Goal: Task Accomplishment & Management: Use online tool/utility

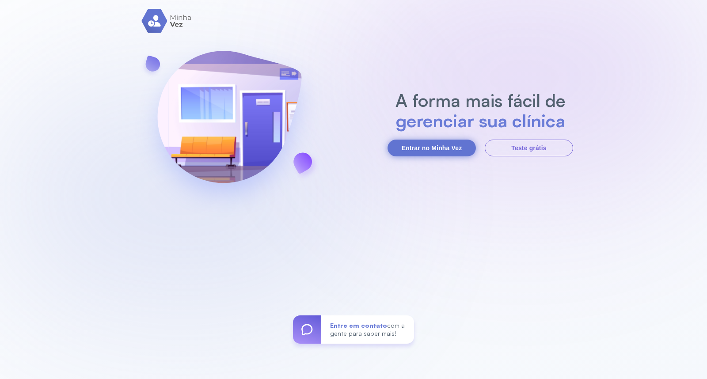
click at [422, 144] on button "Entrar no Minha Vez" at bounding box center [432, 148] width 88 height 17
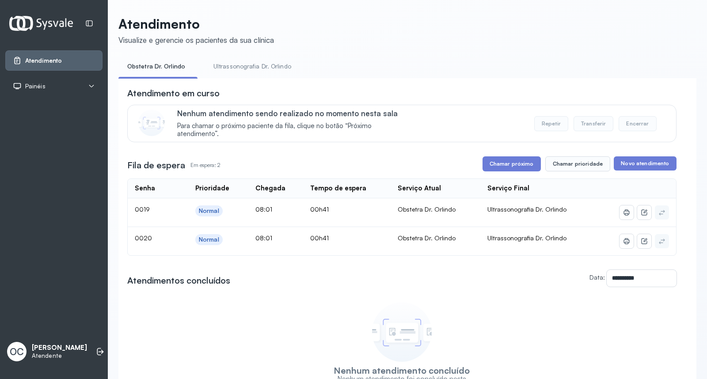
click at [248, 66] on link "Ultrassonografia Dr. Orlindo" at bounding box center [253, 66] width 96 height 15
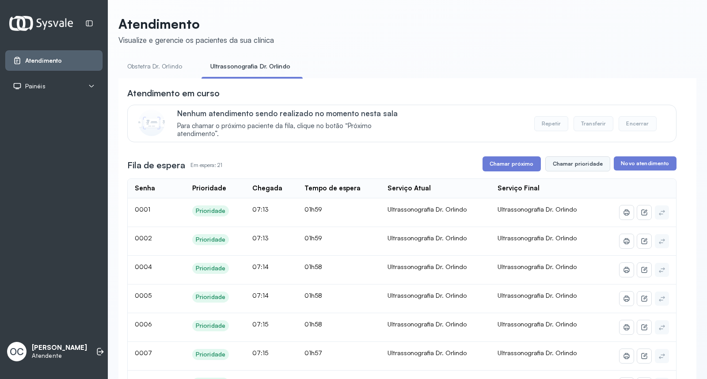
click at [584, 165] on button "Chamar prioridade" at bounding box center [578, 164] width 65 height 15
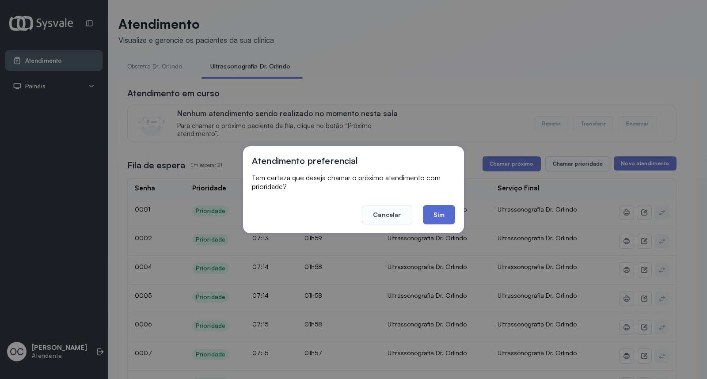
click at [444, 218] on button "Sim" at bounding box center [439, 214] width 32 height 19
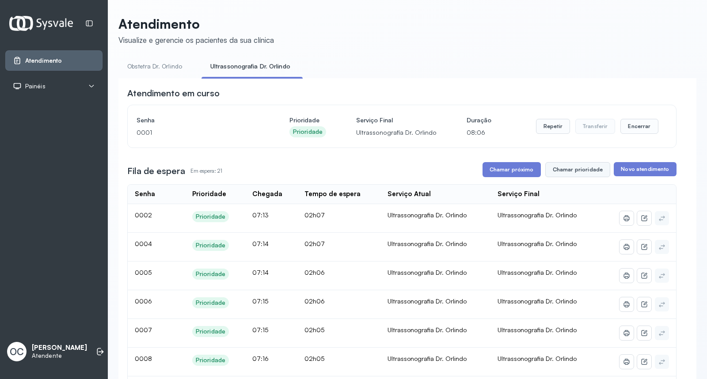
click at [562, 174] on button "Chamar prioridade" at bounding box center [578, 169] width 65 height 15
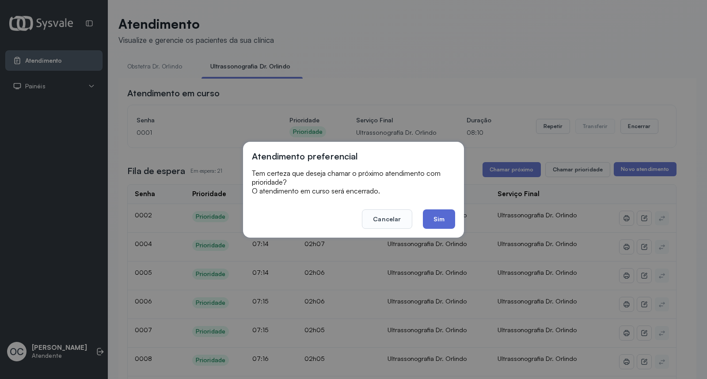
click at [436, 217] on button "Sim" at bounding box center [439, 219] width 32 height 19
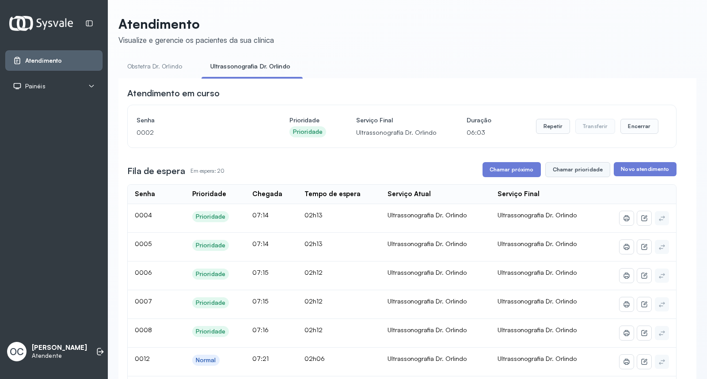
click at [583, 170] on button "Chamar prioridade" at bounding box center [578, 169] width 65 height 15
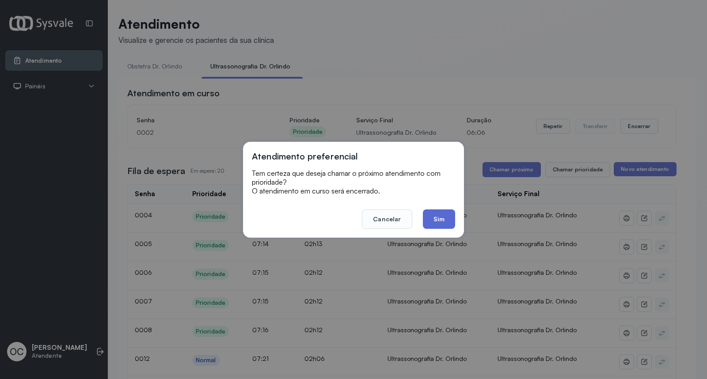
click at [442, 220] on button "Sim" at bounding box center [439, 219] width 32 height 19
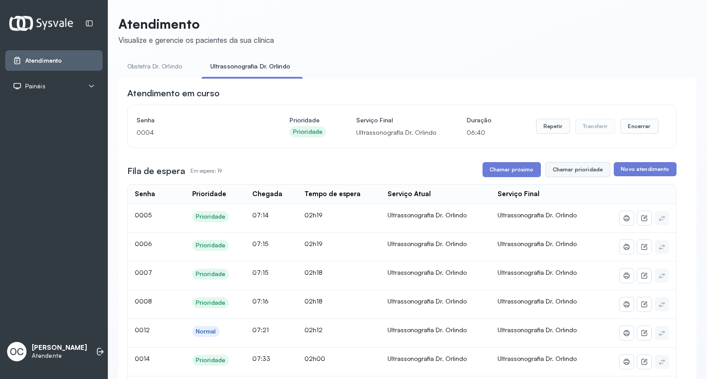
click at [580, 174] on button "Chamar prioridade" at bounding box center [578, 169] width 65 height 15
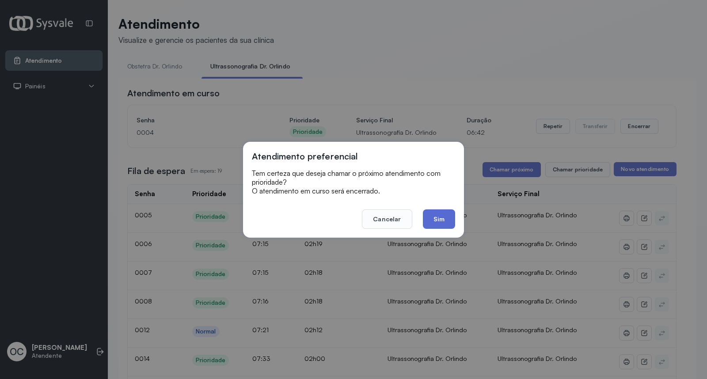
click at [446, 220] on button "Sim" at bounding box center [439, 219] width 32 height 19
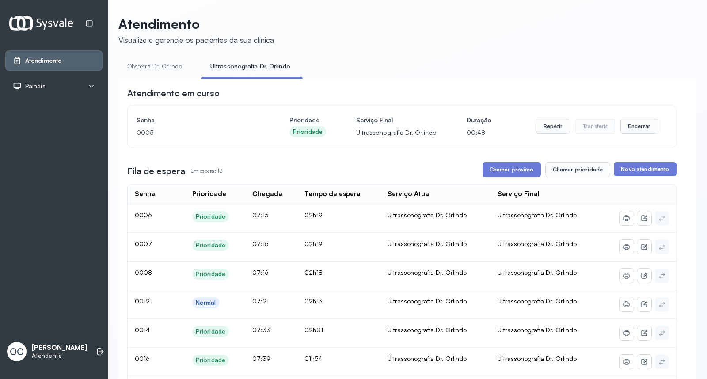
click at [150, 64] on link "Obstetra Dr. Orlindo" at bounding box center [154, 66] width 73 height 15
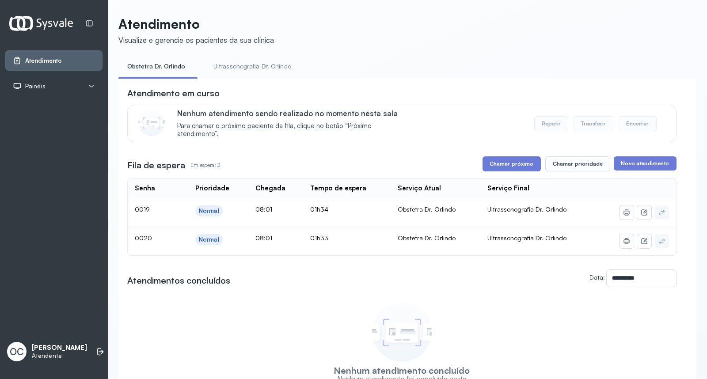
click at [244, 69] on link "Ultrassonografia Dr. Orlindo" at bounding box center [253, 66] width 96 height 15
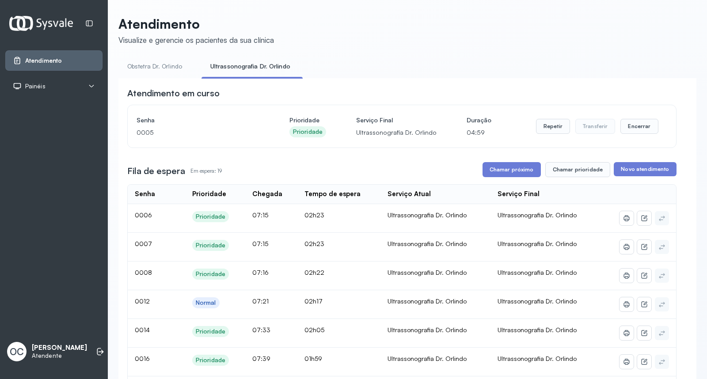
click at [162, 65] on link "Obstetra Dr. Orlindo" at bounding box center [154, 66] width 73 height 15
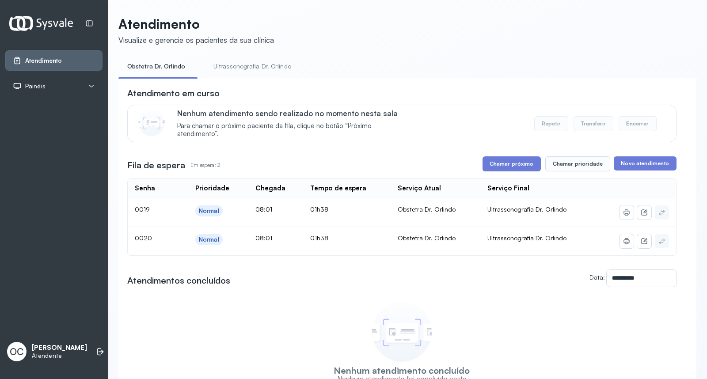
click at [235, 67] on link "Ultrassonografia Dr. Orlindo" at bounding box center [253, 66] width 96 height 15
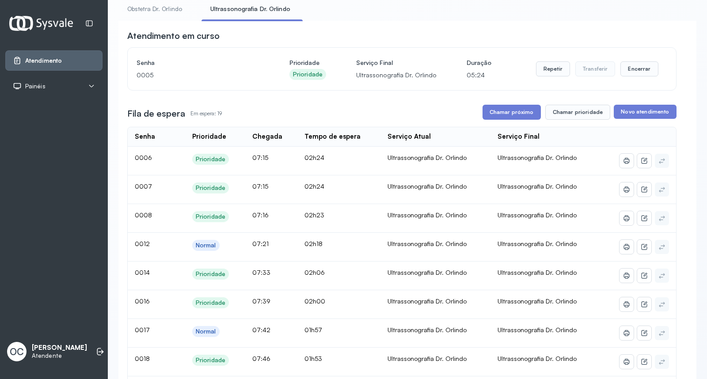
scroll to position [8, 0]
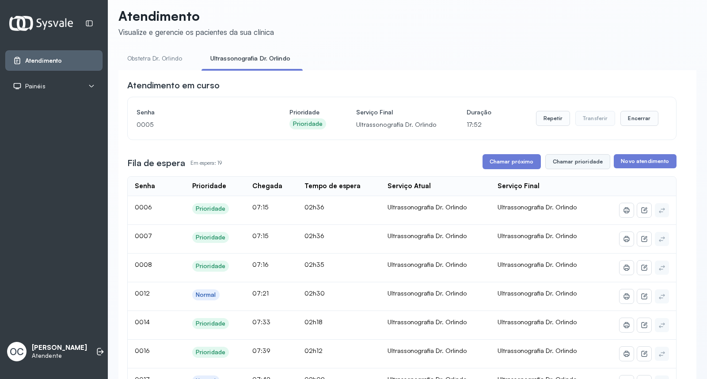
click at [569, 160] on button "Chamar prioridade" at bounding box center [578, 161] width 65 height 15
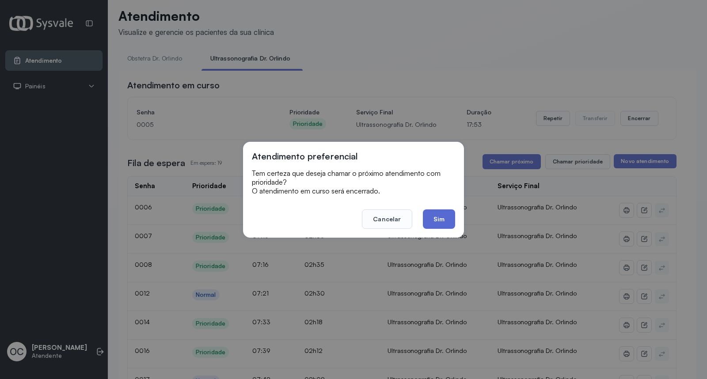
click at [434, 218] on button "Sim" at bounding box center [439, 219] width 32 height 19
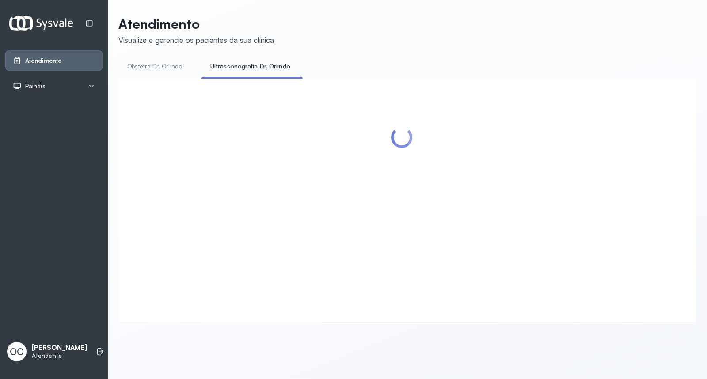
scroll to position [0, 0]
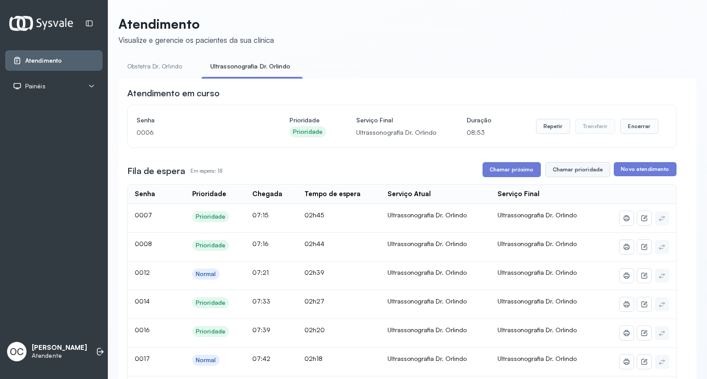
click at [572, 174] on button "Chamar prioridade" at bounding box center [578, 169] width 65 height 15
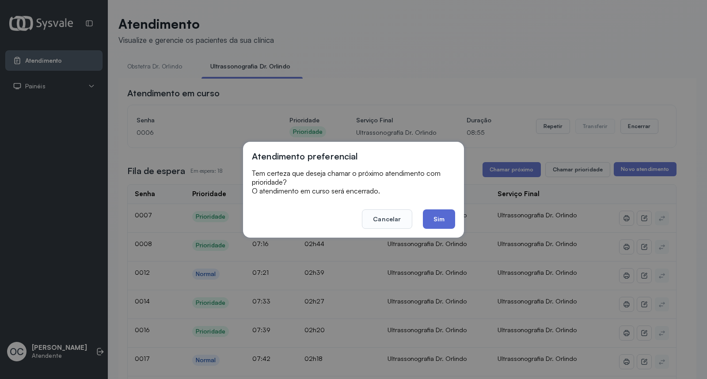
click at [442, 222] on button "Sim" at bounding box center [439, 219] width 32 height 19
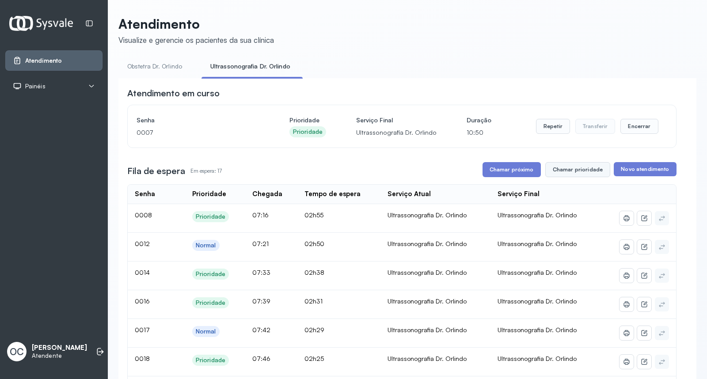
click at [576, 170] on button "Chamar prioridade" at bounding box center [578, 169] width 65 height 15
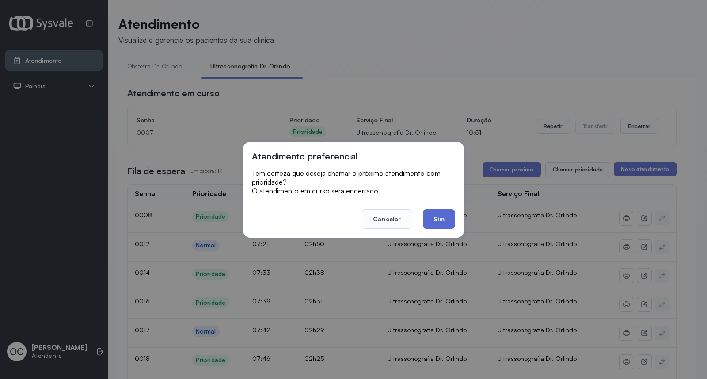
click at [443, 219] on button "Sim" at bounding box center [439, 219] width 32 height 19
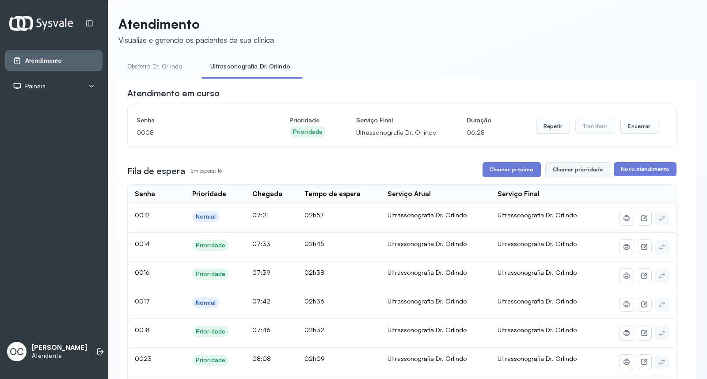
click at [585, 172] on button "Chamar prioridade" at bounding box center [578, 169] width 65 height 15
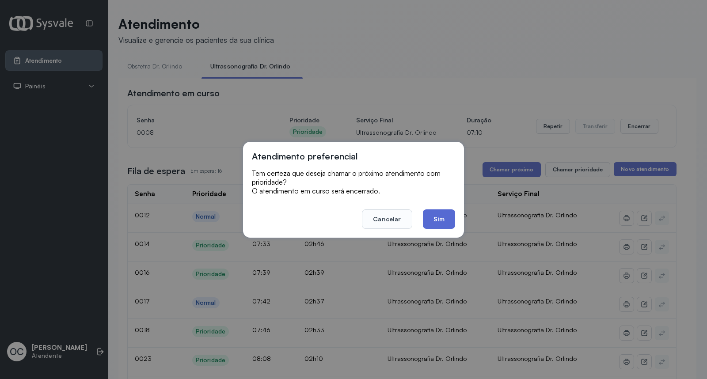
click at [443, 215] on button "Sim" at bounding box center [439, 219] width 32 height 19
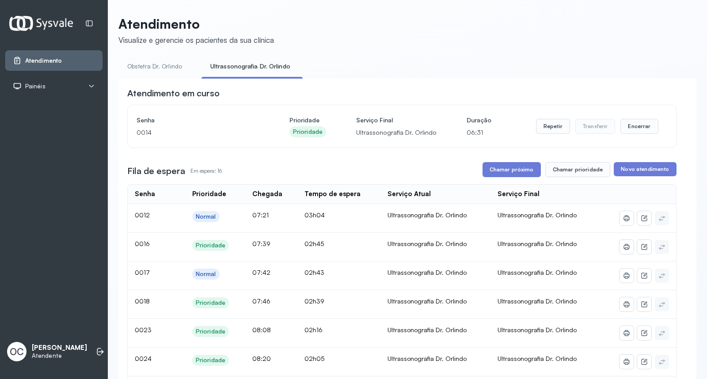
click at [166, 65] on link "Obstetra Dr. Orlindo" at bounding box center [154, 66] width 73 height 15
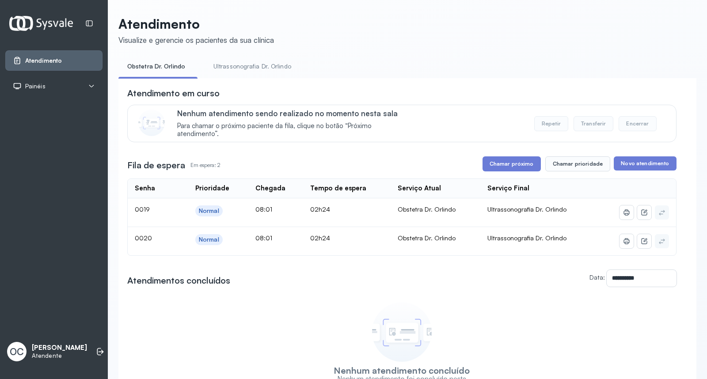
click at [242, 64] on link "Ultrassonografia Dr. Orlindo" at bounding box center [253, 66] width 96 height 15
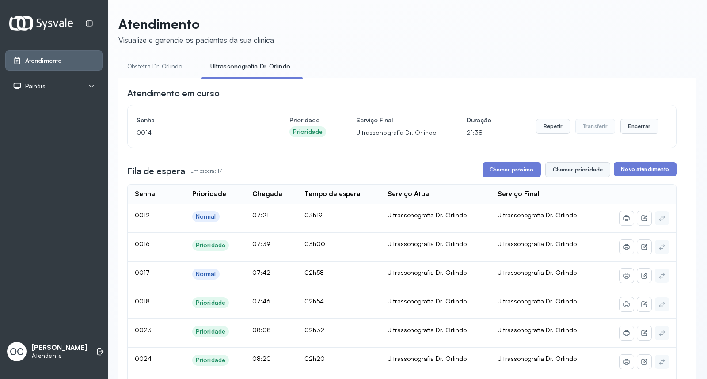
click at [566, 171] on button "Chamar prioridade" at bounding box center [578, 169] width 65 height 15
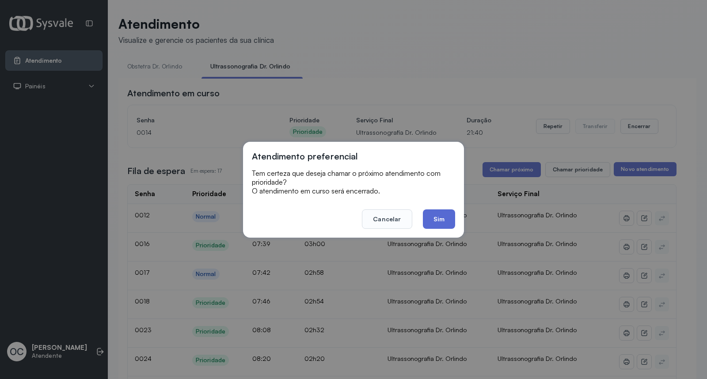
click at [443, 221] on button "Sim" at bounding box center [439, 219] width 32 height 19
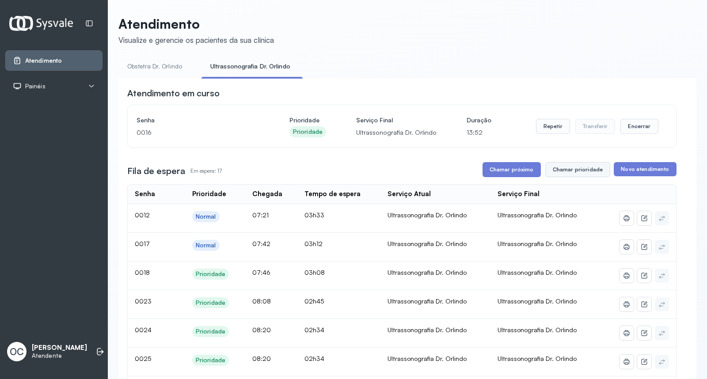
click at [577, 172] on button "Chamar prioridade" at bounding box center [578, 169] width 65 height 15
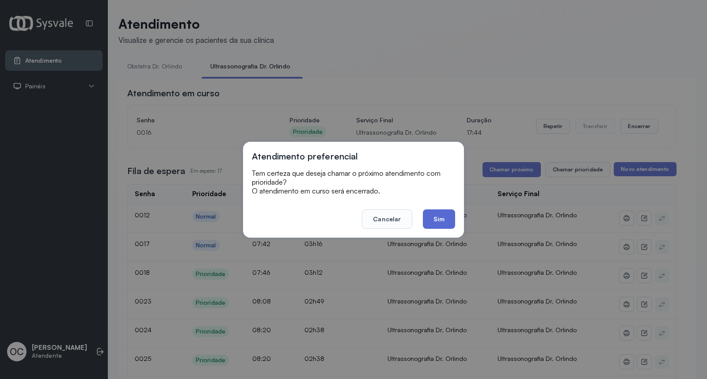
click at [443, 215] on button "Sim" at bounding box center [439, 219] width 32 height 19
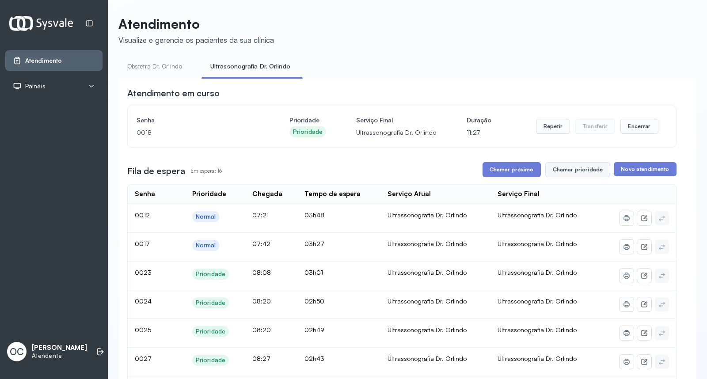
click at [587, 172] on button "Chamar prioridade" at bounding box center [578, 169] width 65 height 15
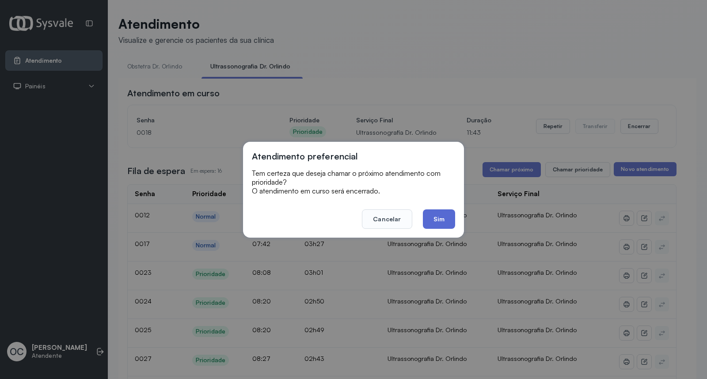
click at [435, 219] on button "Sim" at bounding box center [439, 219] width 32 height 19
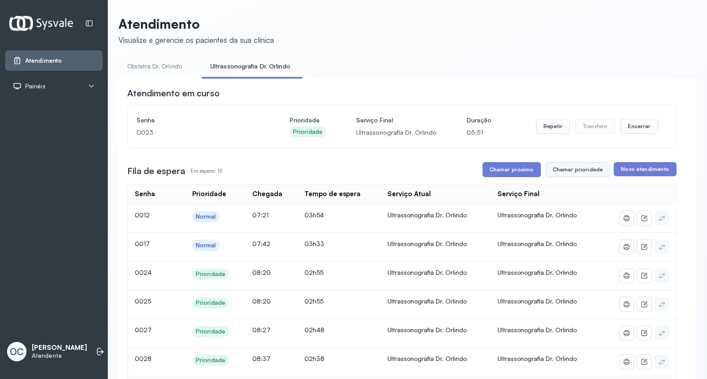
click at [592, 172] on button "Chamar prioridade" at bounding box center [578, 169] width 65 height 15
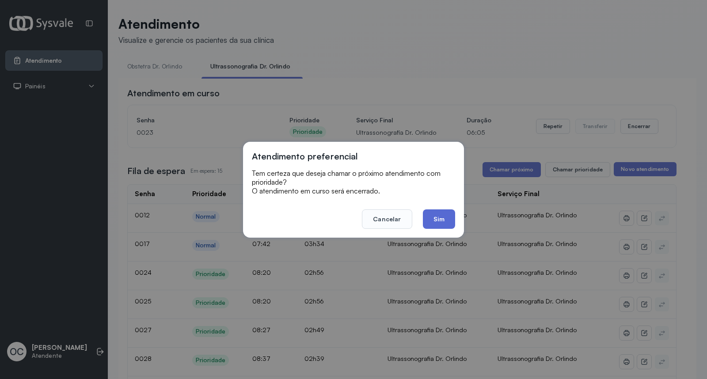
click at [451, 219] on button "Sim" at bounding box center [439, 219] width 32 height 19
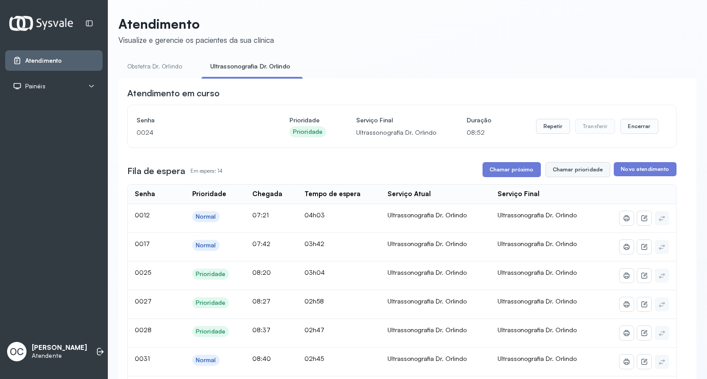
click at [576, 170] on button "Chamar prioridade" at bounding box center [578, 169] width 65 height 15
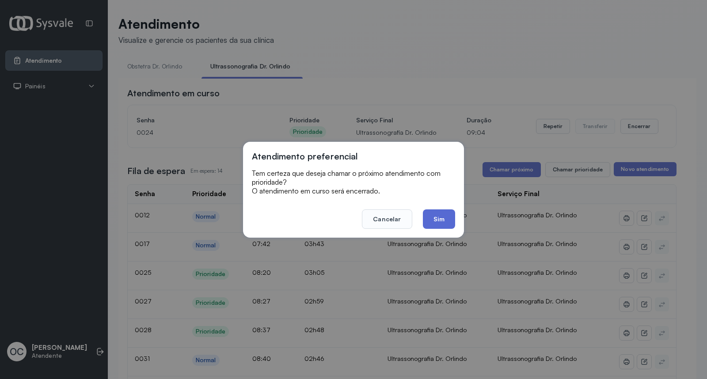
click at [444, 217] on button "Sim" at bounding box center [439, 219] width 32 height 19
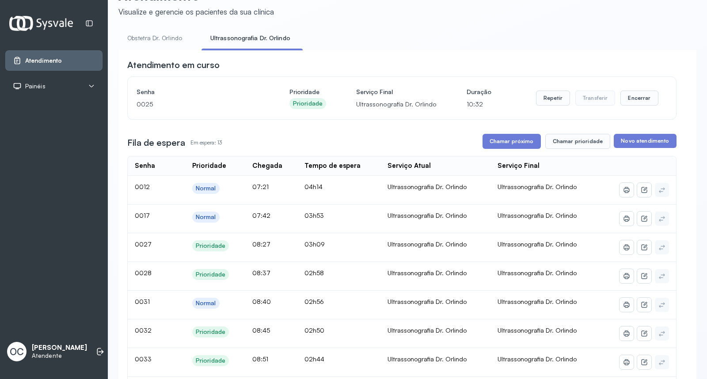
scroll to position [25, 0]
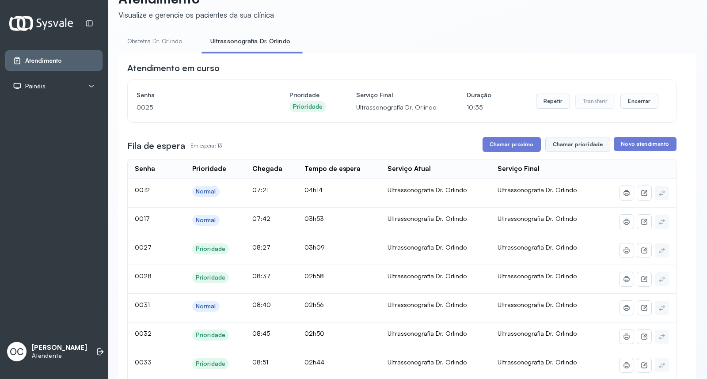
click at [579, 148] on button "Chamar prioridade" at bounding box center [578, 144] width 65 height 15
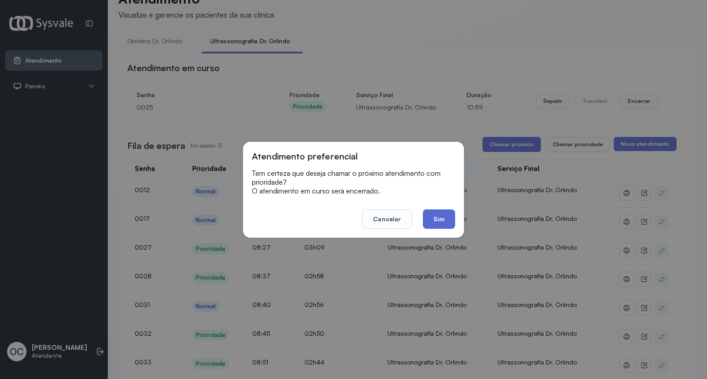
click at [443, 215] on button "Sim" at bounding box center [439, 219] width 32 height 19
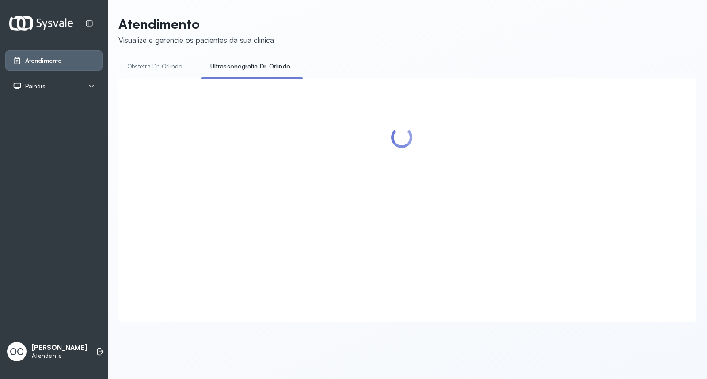
scroll to position [0, 0]
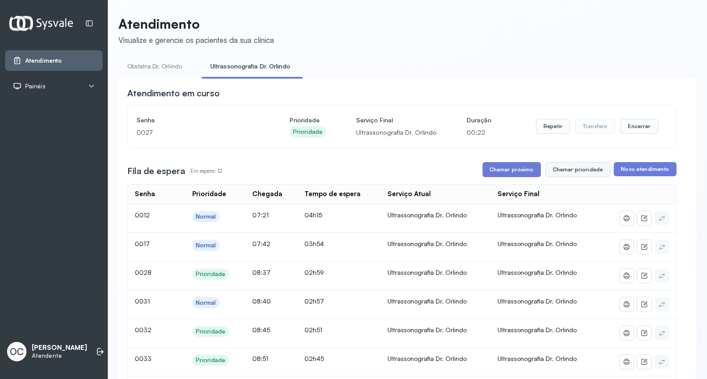
click at [580, 171] on button "Chamar prioridade" at bounding box center [578, 169] width 65 height 15
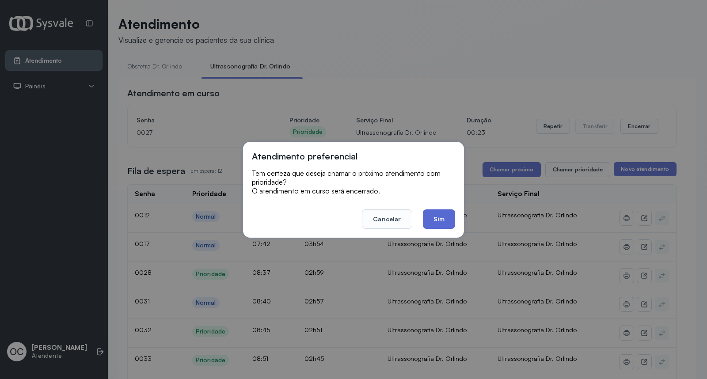
click at [436, 218] on button "Sim" at bounding box center [439, 219] width 32 height 19
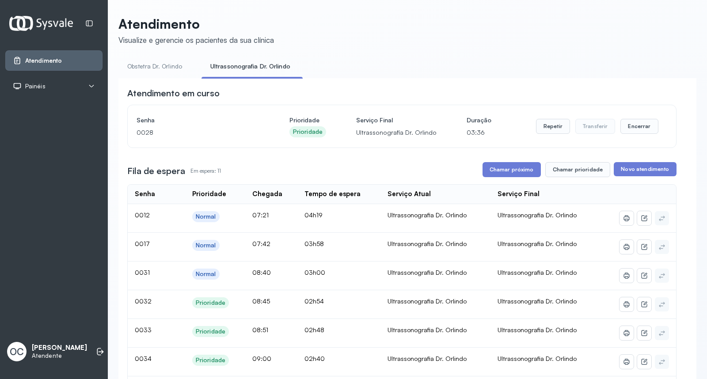
click at [153, 68] on link "Obstetra Dr. Orlindo" at bounding box center [154, 66] width 73 height 15
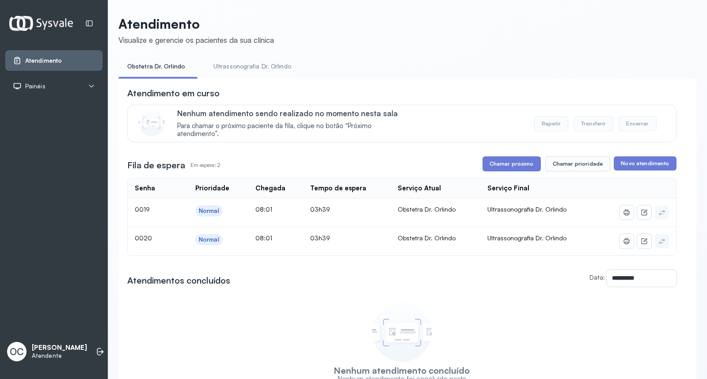
click at [241, 60] on link "Ultrassonografia Dr. Orlindo" at bounding box center [253, 66] width 96 height 15
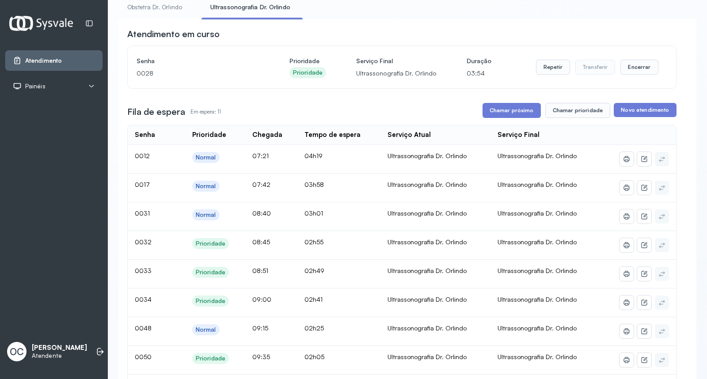
scroll to position [95, 0]
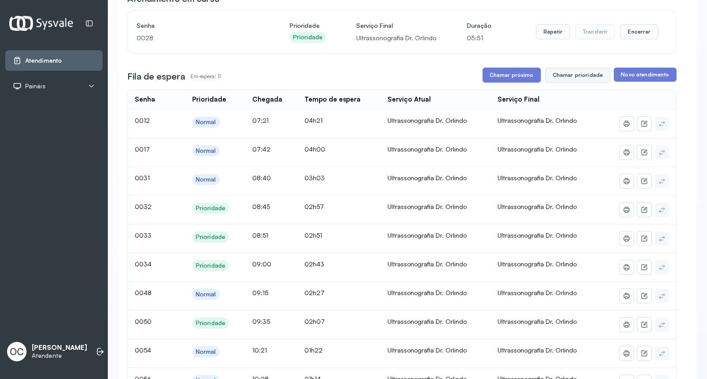
click at [577, 77] on button "Chamar prioridade" at bounding box center [578, 75] width 65 height 15
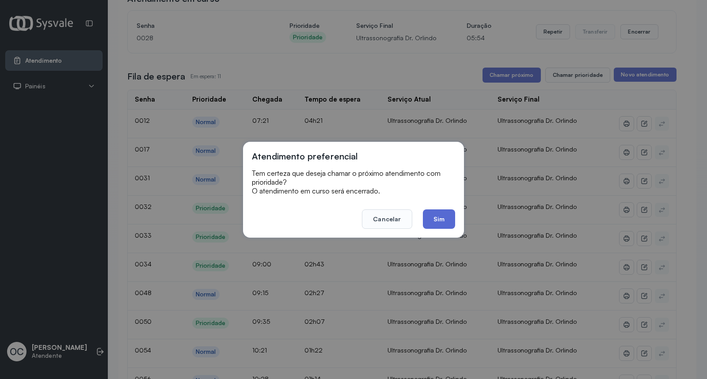
click at [439, 214] on button "Sim" at bounding box center [439, 219] width 32 height 19
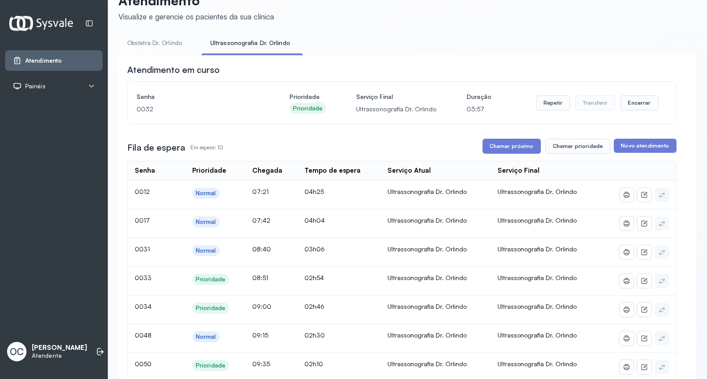
scroll to position [0, 0]
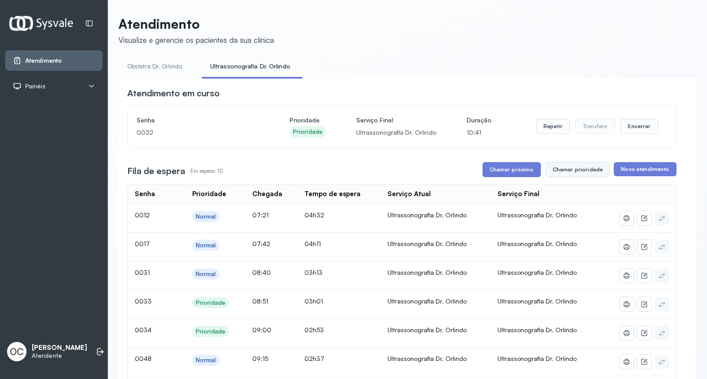
click at [584, 171] on button "Chamar prioridade" at bounding box center [578, 169] width 65 height 15
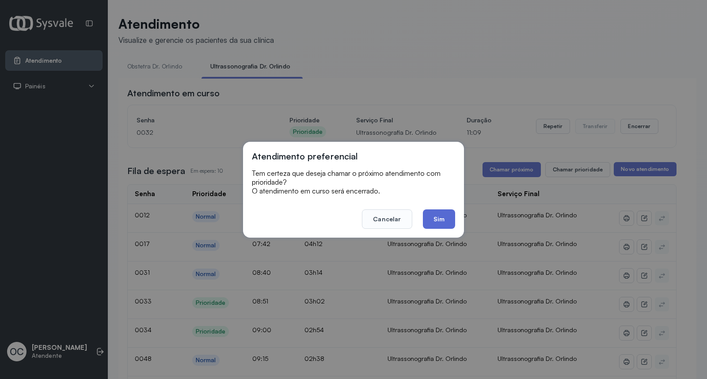
click at [437, 213] on button "Sim" at bounding box center [439, 219] width 32 height 19
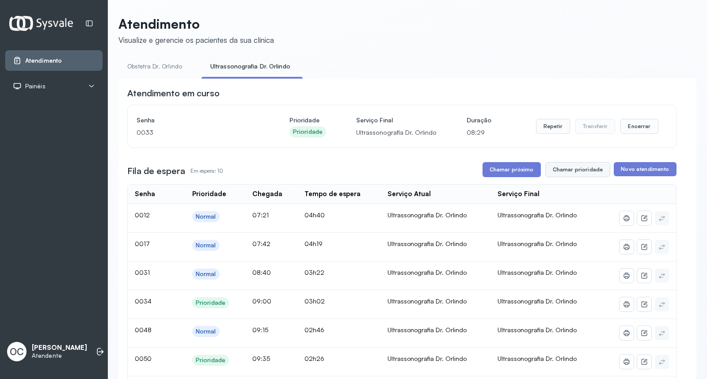
click at [582, 170] on button "Chamar prioridade" at bounding box center [578, 169] width 65 height 15
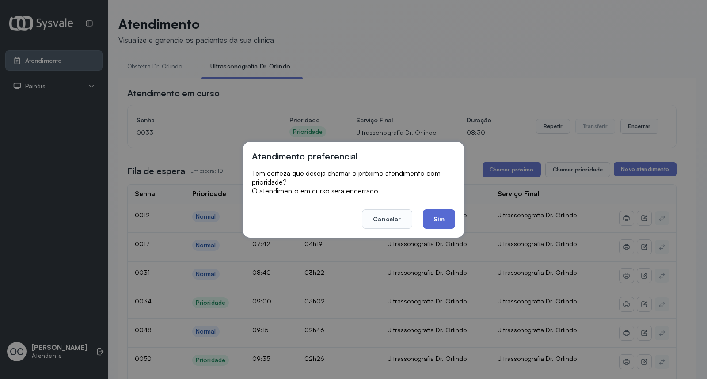
click at [447, 218] on button "Sim" at bounding box center [439, 219] width 32 height 19
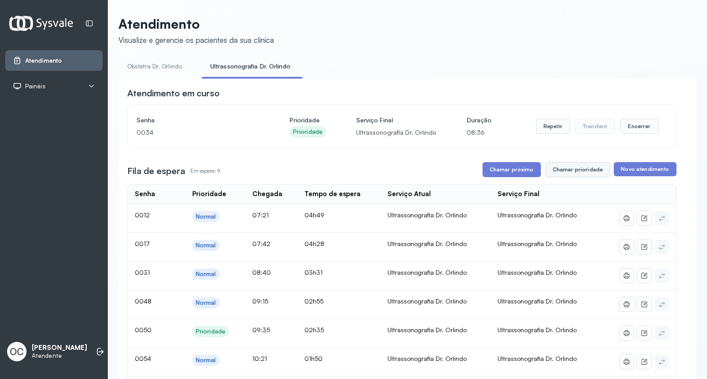
click at [589, 166] on button "Chamar prioridade" at bounding box center [578, 169] width 65 height 15
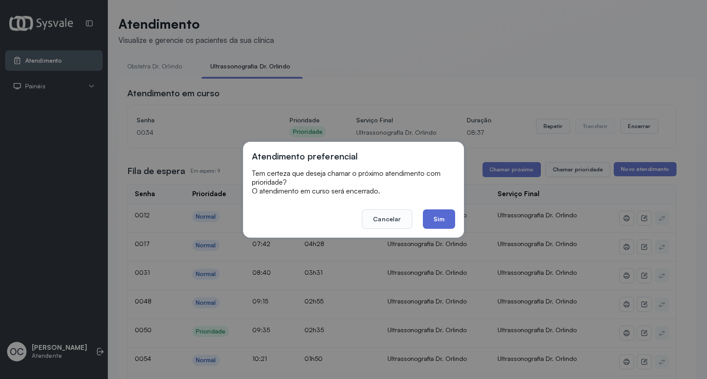
click at [447, 218] on button "Sim" at bounding box center [439, 219] width 32 height 19
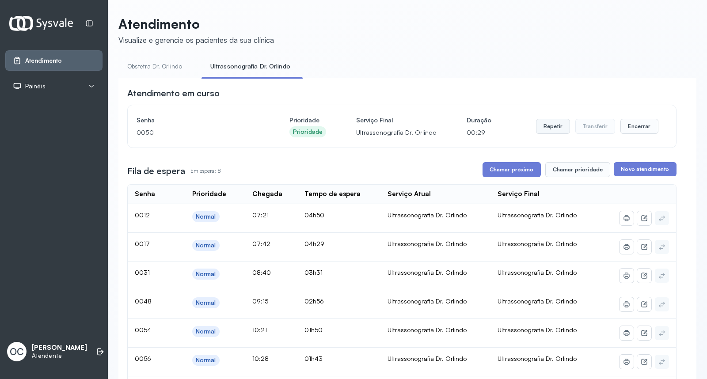
click at [554, 126] on button "Repetir" at bounding box center [553, 126] width 34 height 15
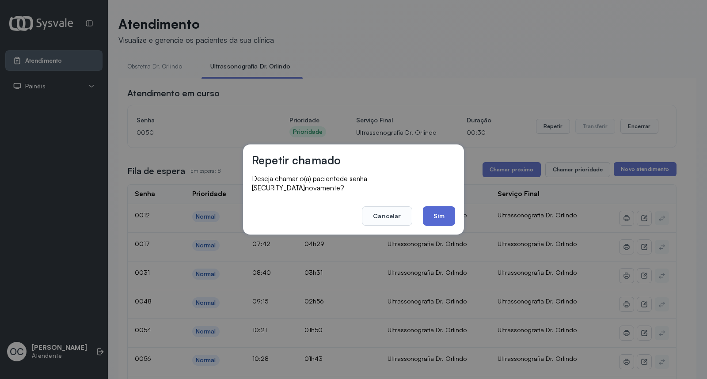
click at [447, 216] on button "Sim" at bounding box center [439, 215] width 32 height 19
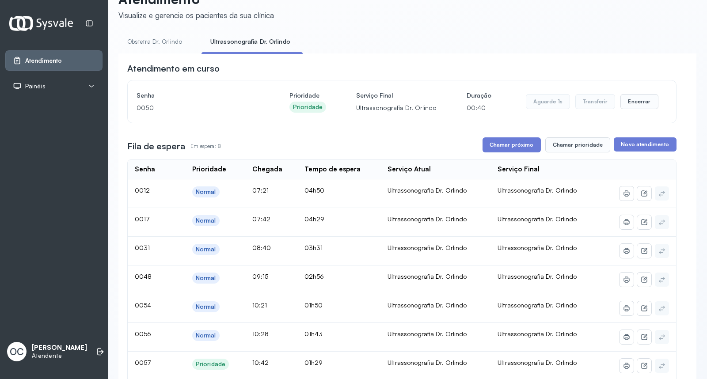
scroll to position [49, 0]
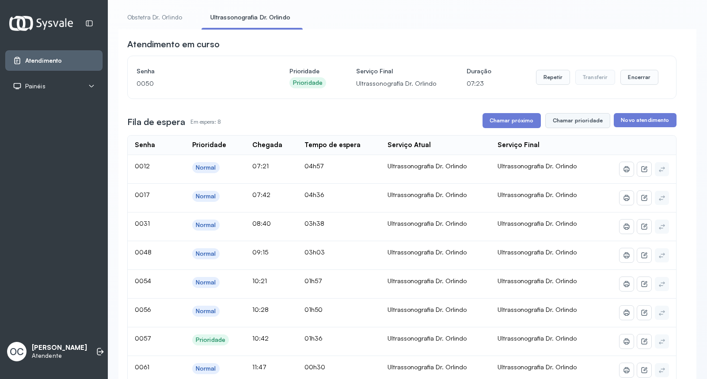
click at [564, 122] on button "Chamar prioridade" at bounding box center [578, 120] width 65 height 15
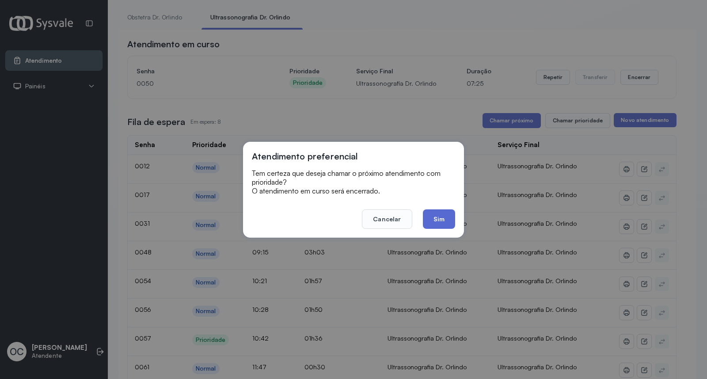
click at [442, 215] on button "Sim" at bounding box center [439, 219] width 32 height 19
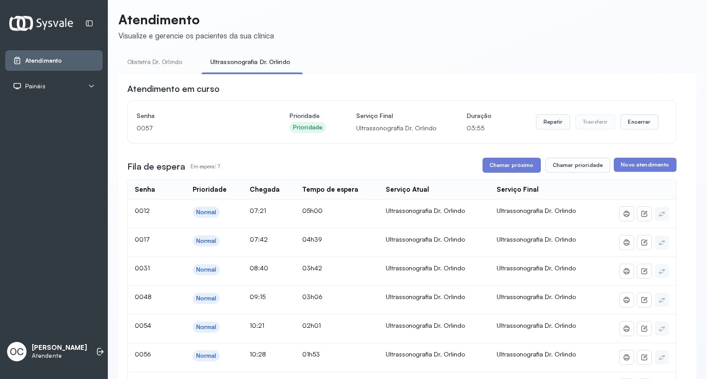
scroll to position [0, 0]
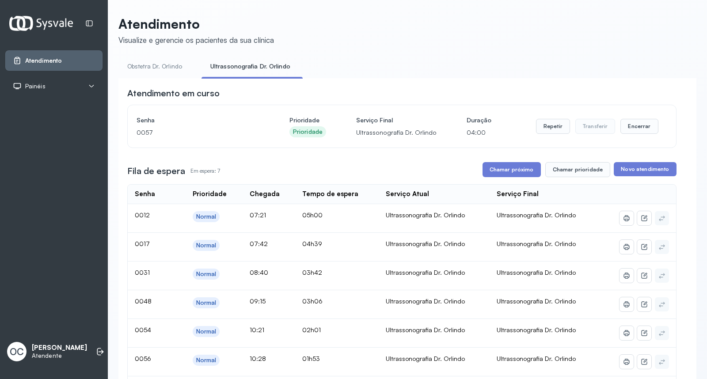
click at [164, 68] on link "Obstetra Dr. Orlindo" at bounding box center [154, 66] width 73 height 15
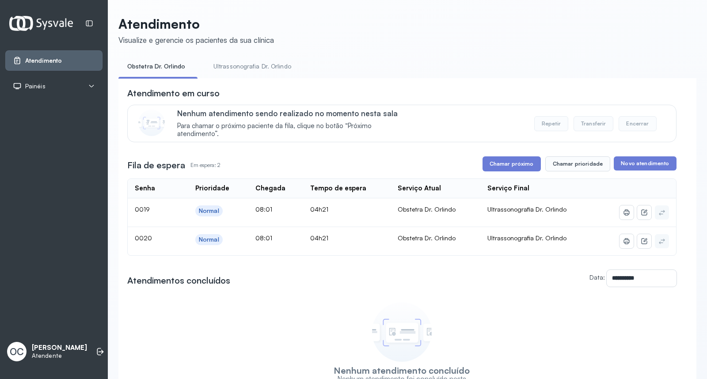
click at [252, 65] on link "Ultrassonografia Dr. Orlindo" at bounding box center [253, 66] width 96 height 15
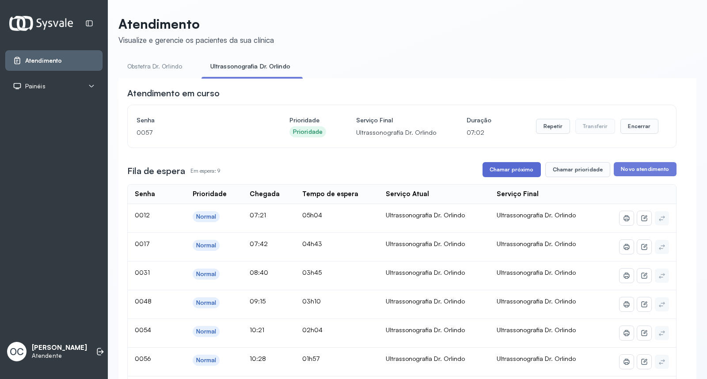
click at [510, 173] on button "Chamar próximo" at bounding box center [512, 169] width 58 height 15
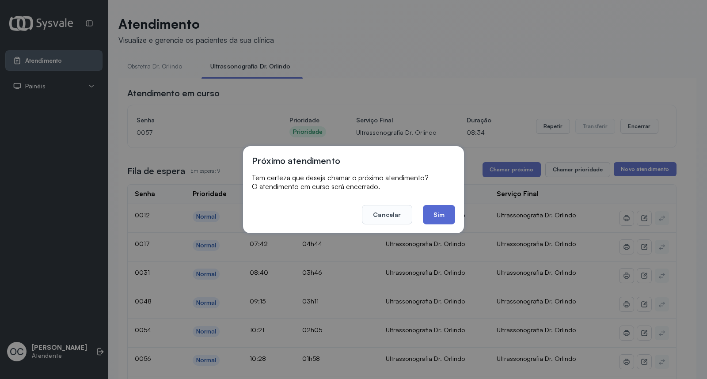
click at [436, 213] on button "Sim" at bounding box center [439, 214] width 32 height 19
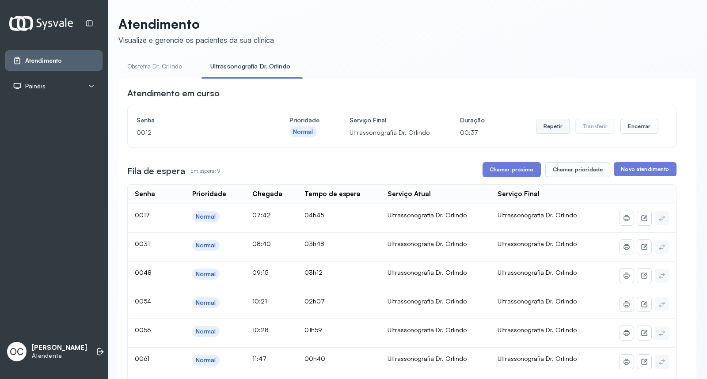
click at [539, 127] on button "Repetir" at bounding box center [553, 126] width 34 height 15
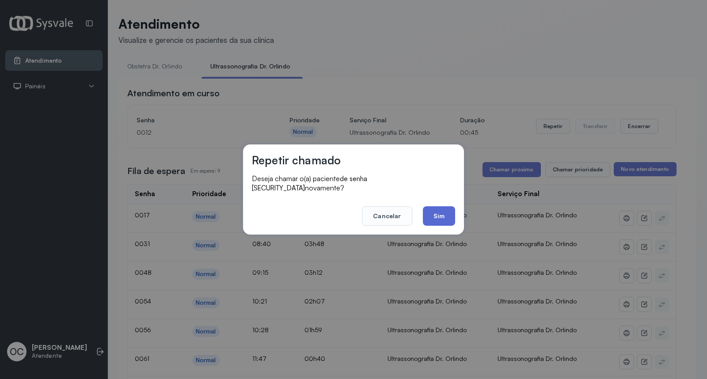
click at [437, 209] on button "Sim" at bounding box center [439, 215] width 32 height 19
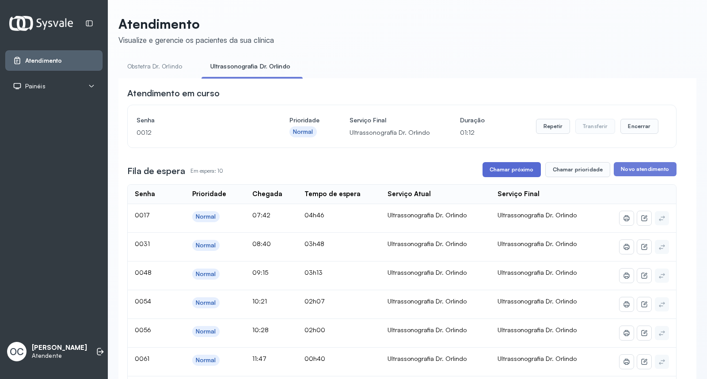
click at [508, 168] on button "Chamar próximo" at bounding box center [512, 169] width 58 height 15
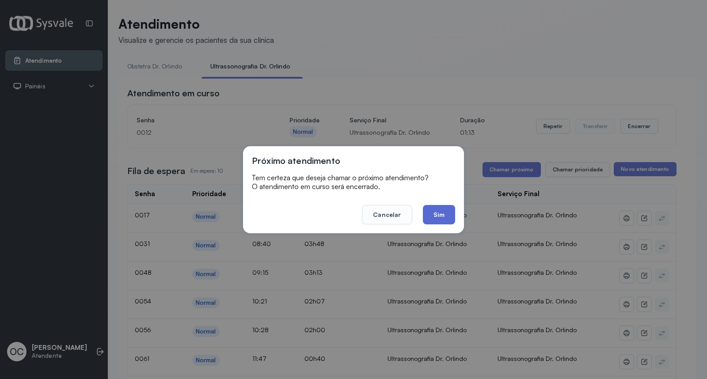
click at [436, 215] on button "Sim" at bounding box center [439, 214] width 32 height 19
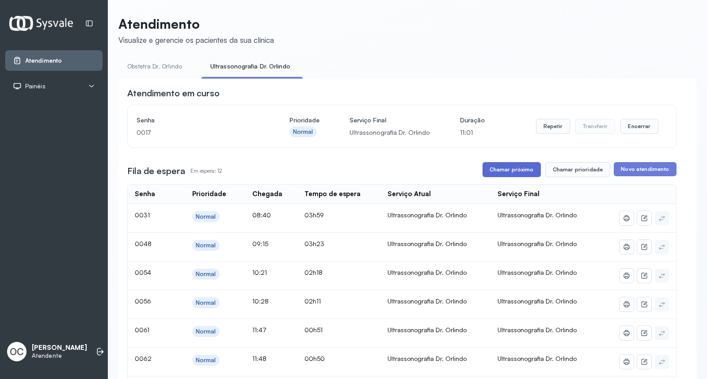
click at [498, 169] on button "Chamar próximo" at bounding box center [512, 169] width 58 height 15
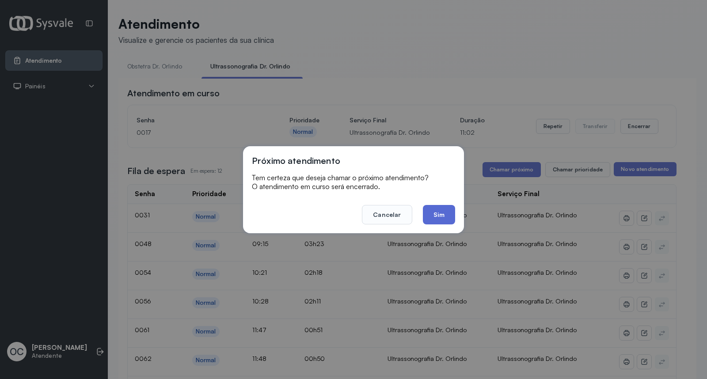
click at [449, 211] on button "Sim" at bounding box center [439, 214] width 32 height 19
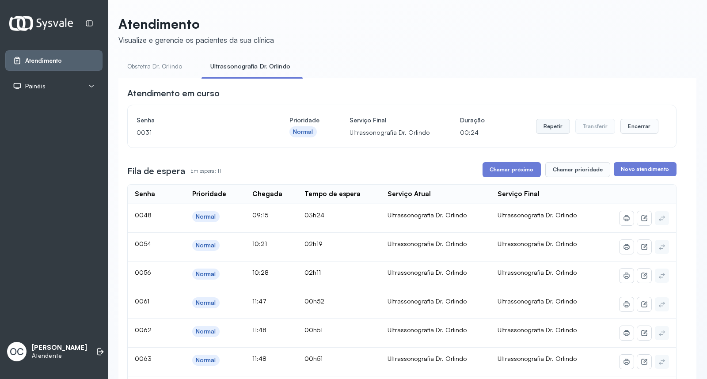
click at [543, 127] on button "Repetir" at bounding box center [553, 126] width 34 height 15
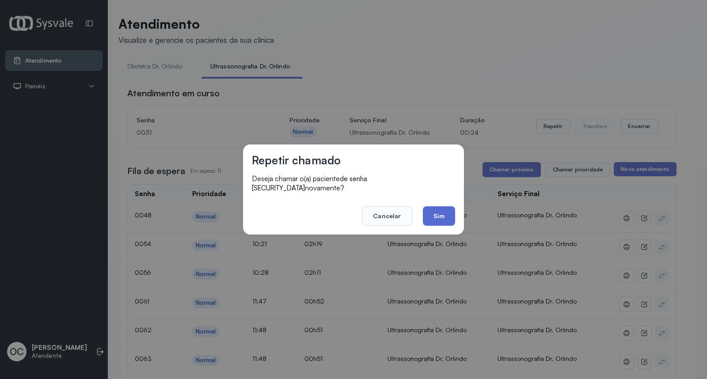
click at [451, 210] on button "Sim" at bounding box center [439, 215] width 32 height 19
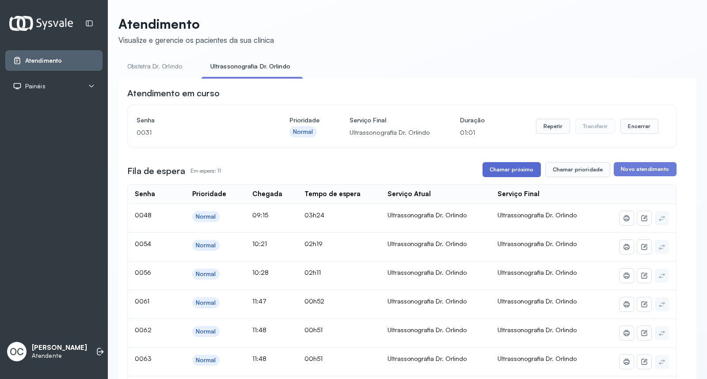
click at [499, 168] on button "Chamar próximo" at bounding box center [512, 169] width 58 height 15
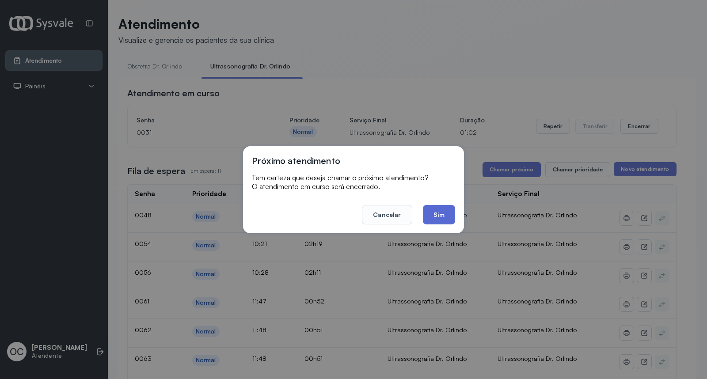
click at [444, 210] on button "Sim" at bounding box center [439, 214] width 32 height 19
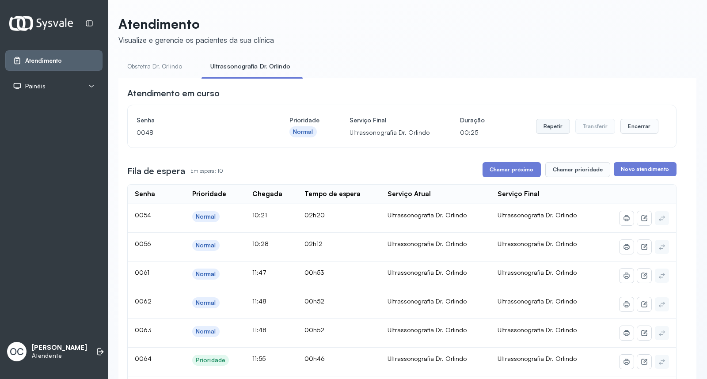
click at [543, 126] on button "Repetir" at bounding box center [553, 126] width 34 height 15
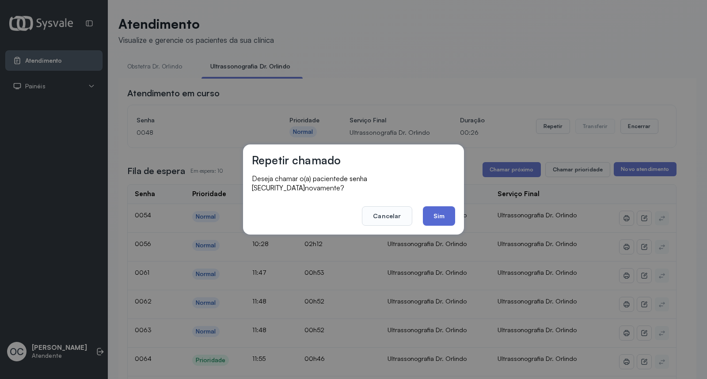
click at [439, 209] on button "Sim" at bounding box center [439, 215] width 32 height 19
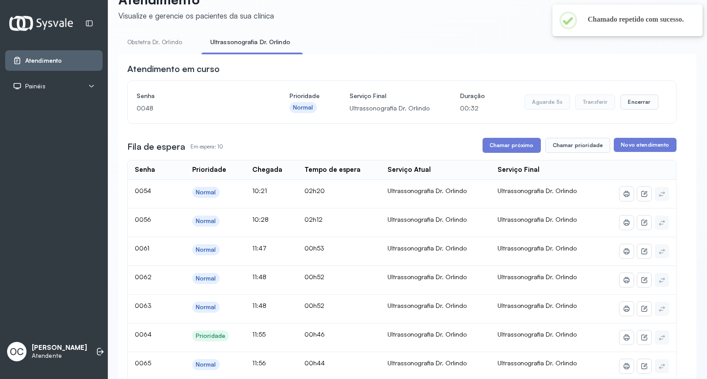
scroll to position [49, 0]
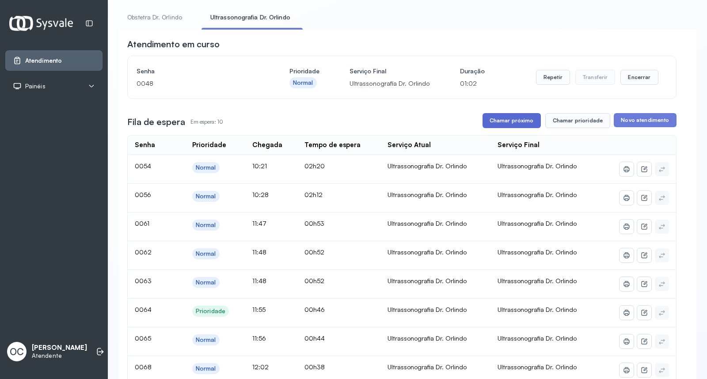
click at [506, 120] on button "Chamar próximo" at bounding box center [512, 120] width 58 height 15
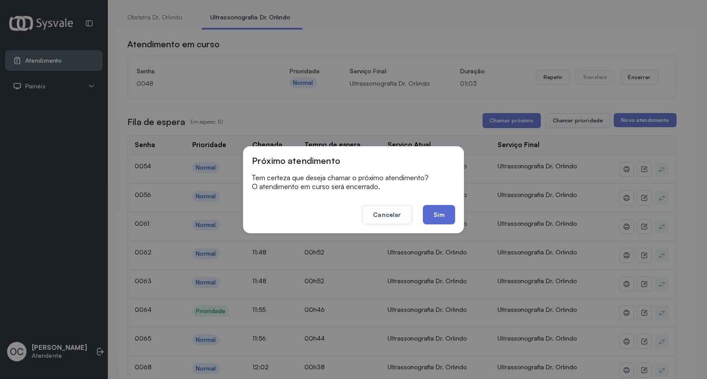
click at [443, 209] on button "Sim" at bounding box center [439, 214] width 32 height 19
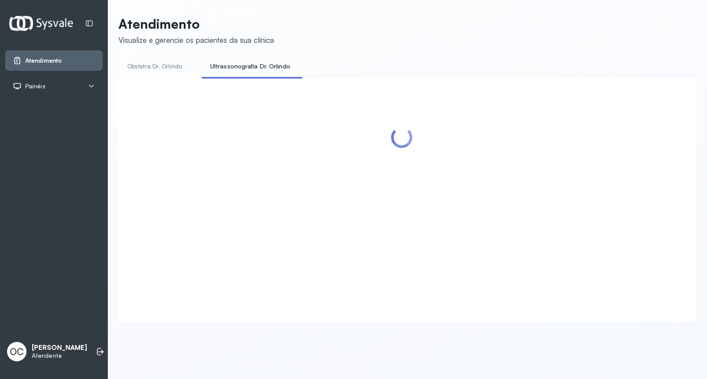
scroll to position [0, 0]
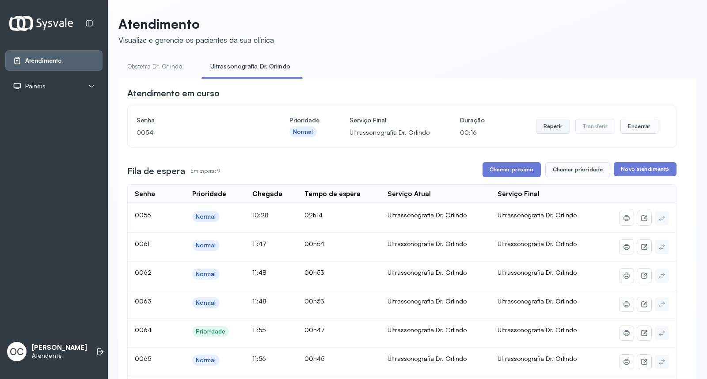
click at [546, 128] on button "Repetir" at bounding box center [553, 126] width 34 height 15
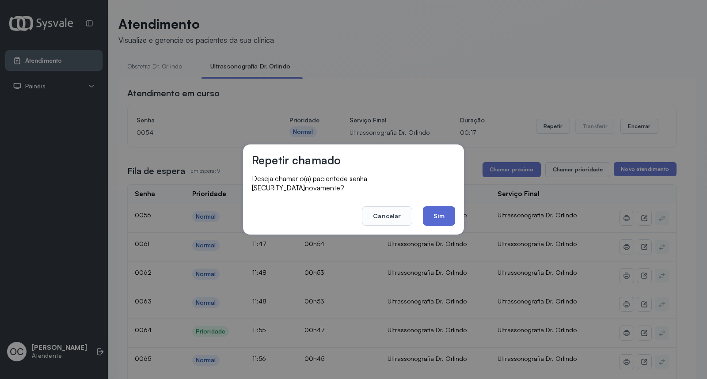
click at [449, 207] on button "Sim" at bounding box center [439, 215] width 32 height 19
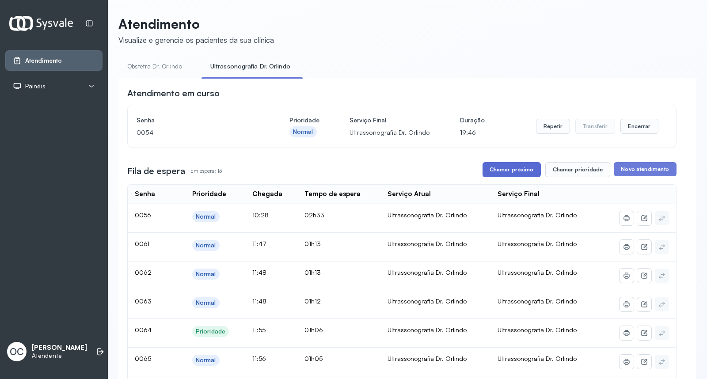
click at [501, 165] on button "Chamar próximo" at bounding box center [512, 169] width 58 height 15
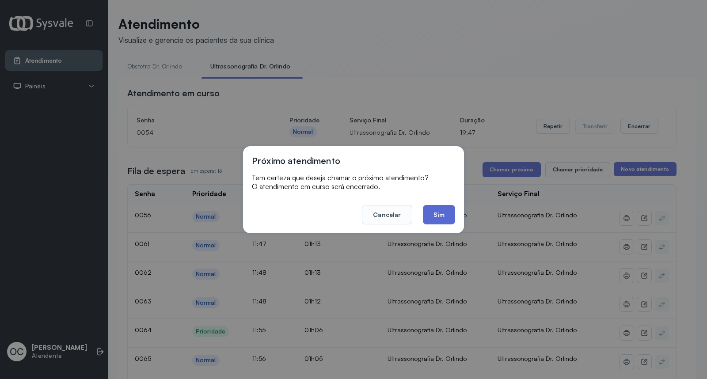
click at [443, 213] on button "Sim" at bounding box center [439, 214] width 32 height 19
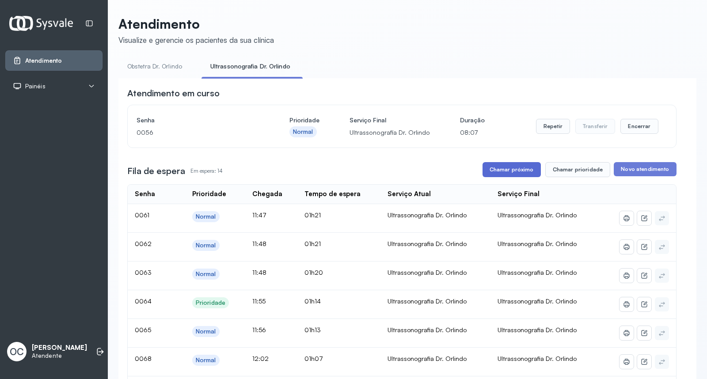
click at [513, 171] on button "Chamar próximo" at bounding box center [512, 169] width 58 height 15
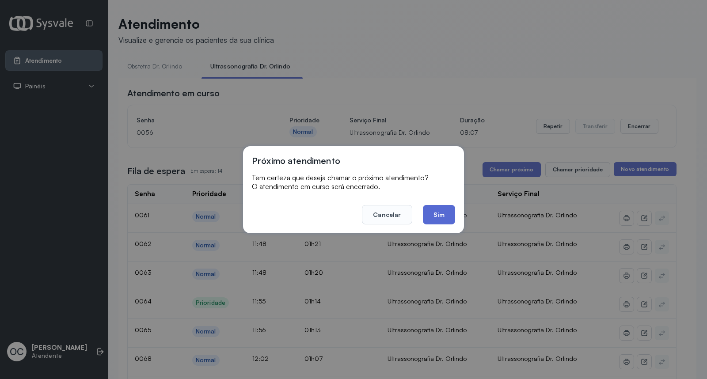
click at [440, 217] on button "Sim" at bounding box center [439, 214] width 32 height 19
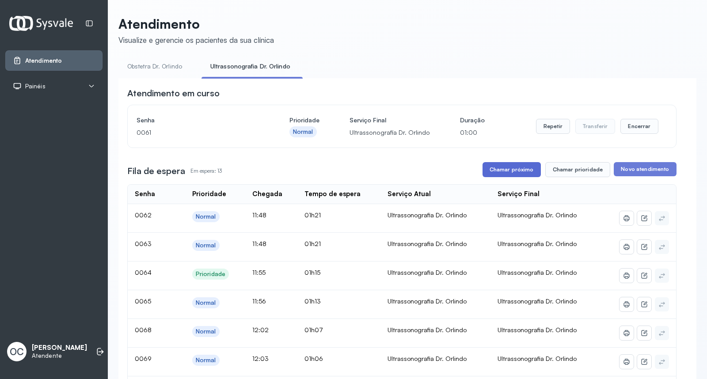
click at [507, 172] on button "Chamar próximo" at bounding box center [512, 169] width 58 height 15
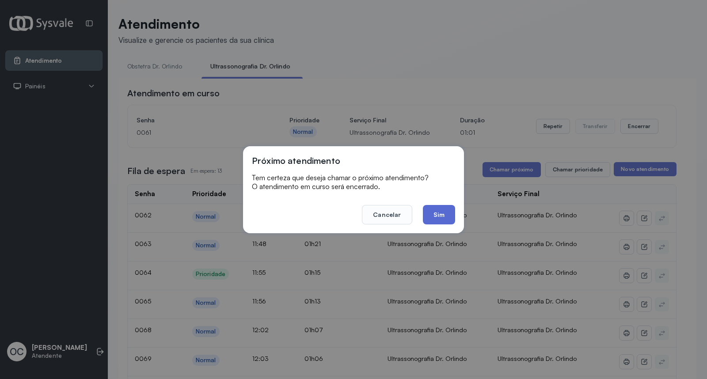
click at [436, 212] on button "Sim" at bounding box center [439, 214] width 32 height 19
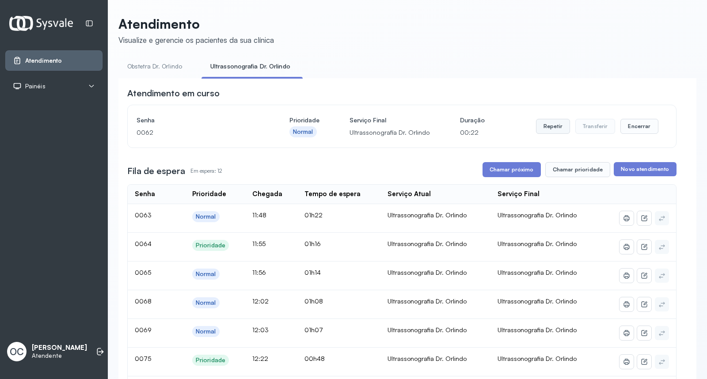
click at [541, 122] on button "Repetir" at bounding box center [553, 126] width 34 height 15
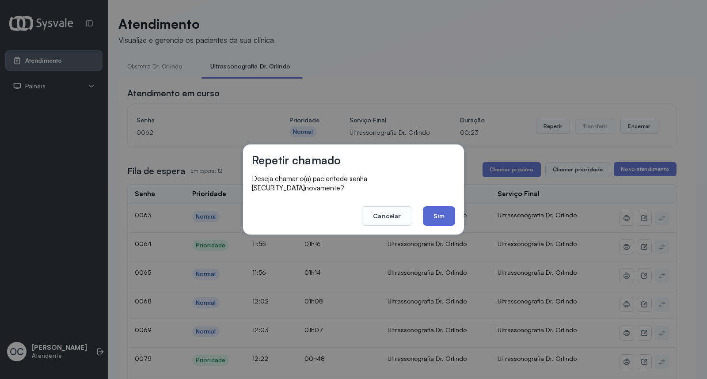
click at [443, 210] on button "Sim" at bounding box center [439, 215] width 32 height 19
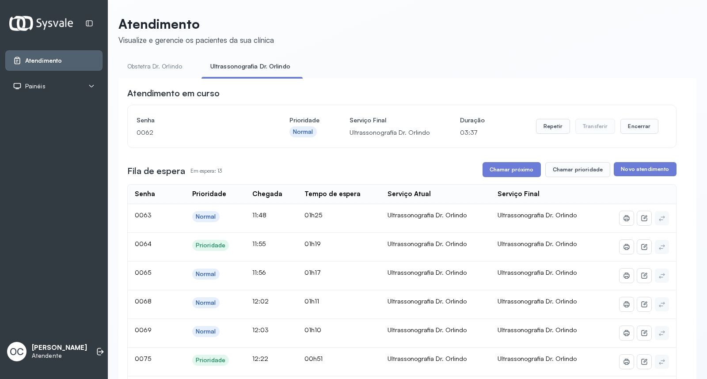
click at [138, 65] on link "Obstetra Dr. Orlindo" at bounding box center [154, 66] width 73 height 15
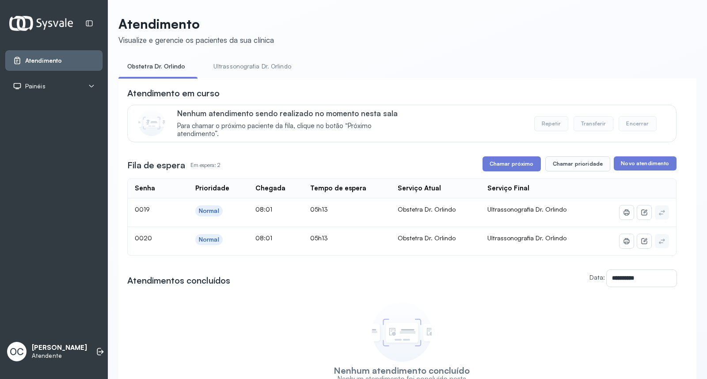
click at [231, 63] on link "Ultrassonografia Dr. Orlindo" at bounding box center [253, 66] width 96 height 15
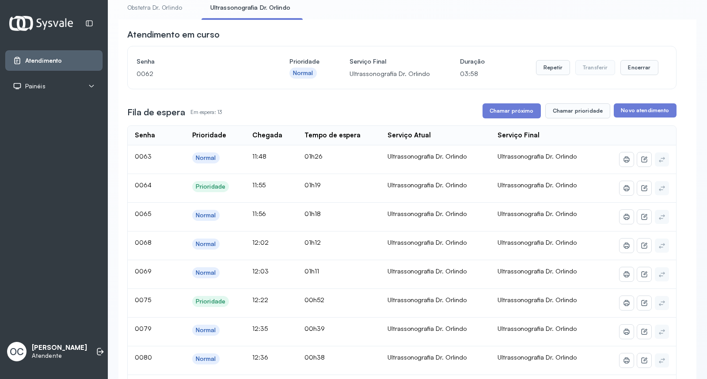
scroll to position [49, 0]
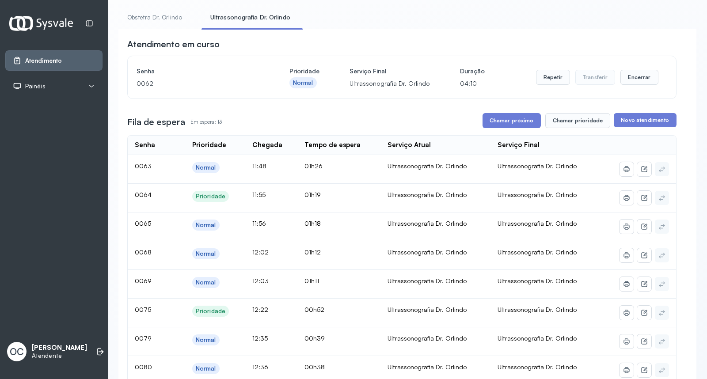
click at [166, 18] on link "Obstetra Dr. Orlindo" at bounding box center [154, 17] width 73 height 15
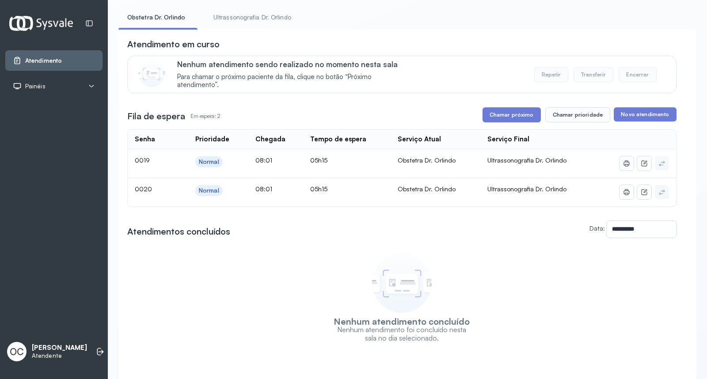
click at [264, 18] on link "Ultrassonografia Dr. Orlindo" at bounding box center [253, 17] width 96 height 15
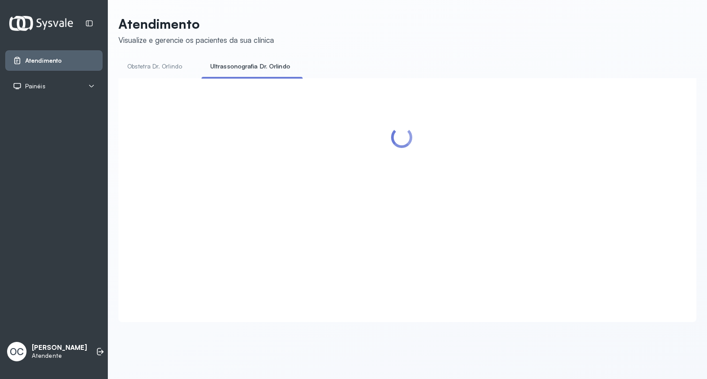
scroll to position [0, 0]
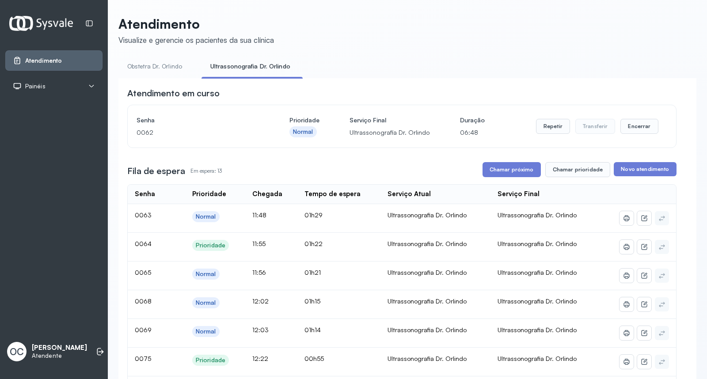
click at [157, 68] on link "Obstetra Dr. Orlindo" at bounding box center [154, 66] width 73 height 15
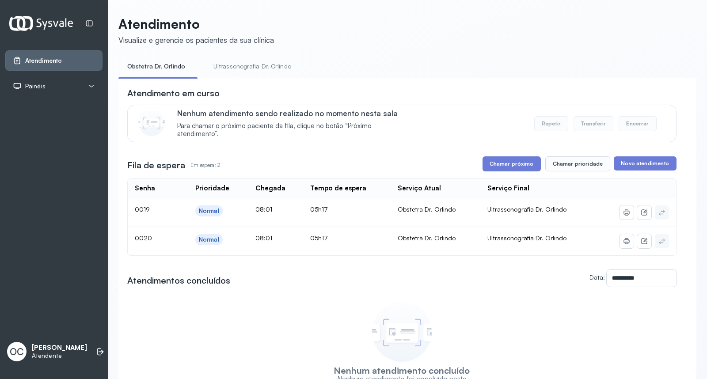
click at [262, 68] on link "Ultrassonografia Dr. Orlindo" at bounding box center [253, 66] width 96 height 15
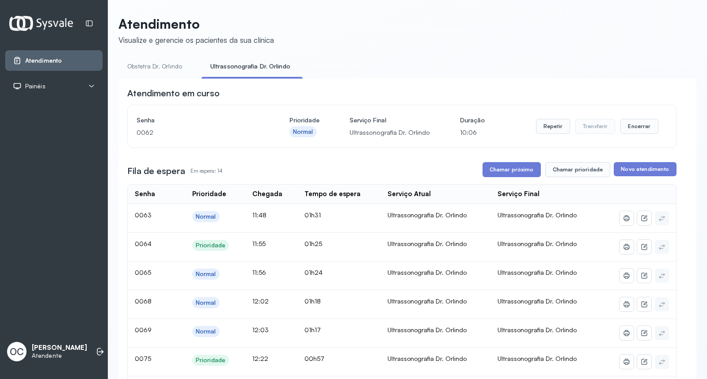
click at [146, 65] on link "Obstetra Dr. Orlindo" at bounding box center [154, 66] width 73 height 15
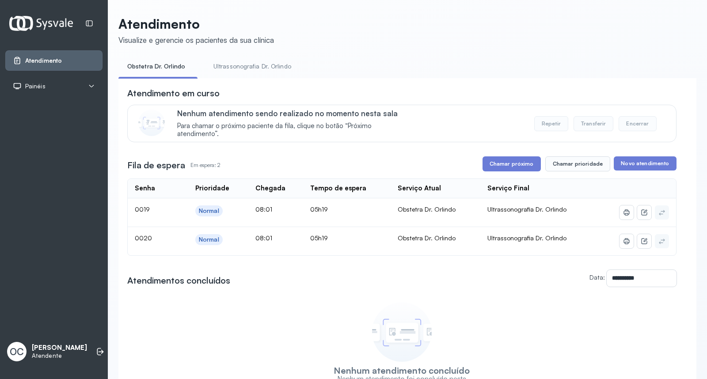
click at [229, 65] on link "Ultrassonografia Dr. Orlindo" at bounding box center [253, 66] width 96 height 15
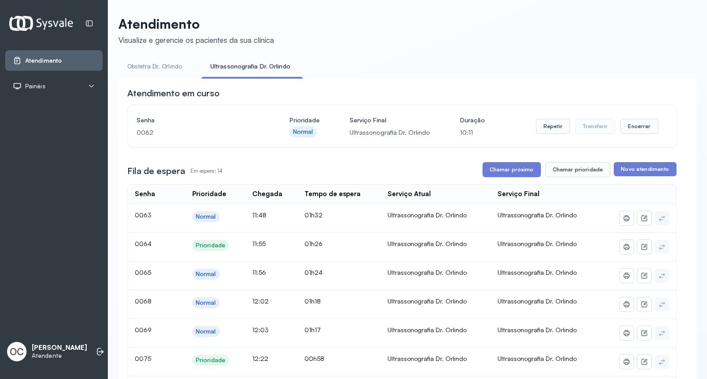
click at [164, 67] on link "Obstetra Dr. Orlindo" at bounding box center [154, 66] width 73 height 15
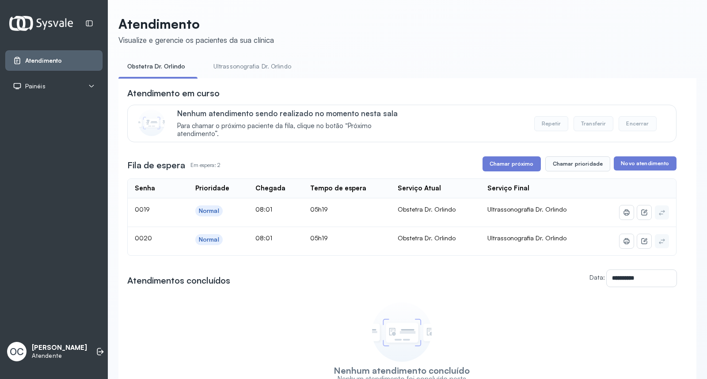
click at [237, 65] on link "Ultrassonografia Dr. Orlindo" at bounding box center [253, 66] width 96 height 15
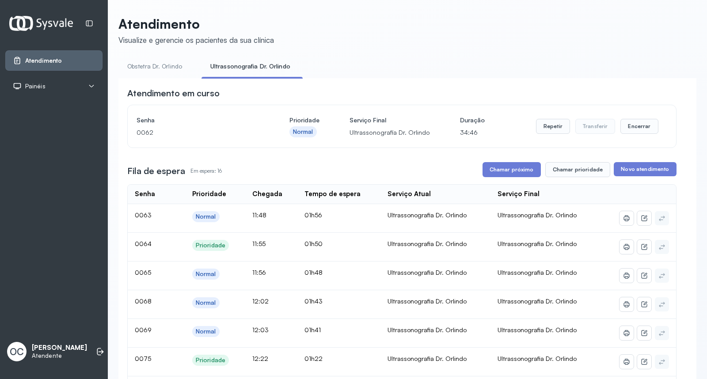
click at [143, 63] on link "Obstetra Dr. Orlindo" at bounding box center [154, 66] width 73 height 15
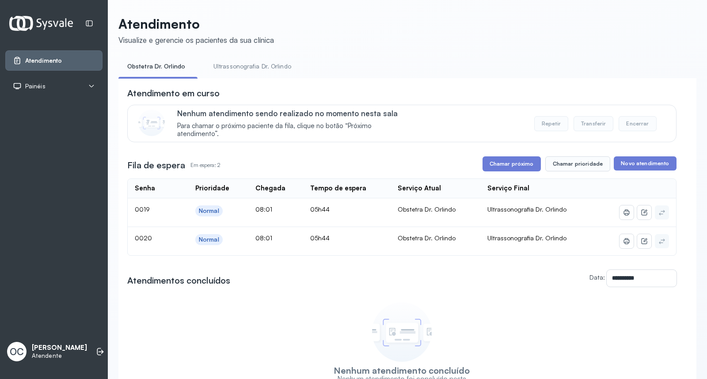
click at [257, 67] on link "Ultrassonografia Dr. Orlindo" at bounding box center [253, 66] width 96 height 15
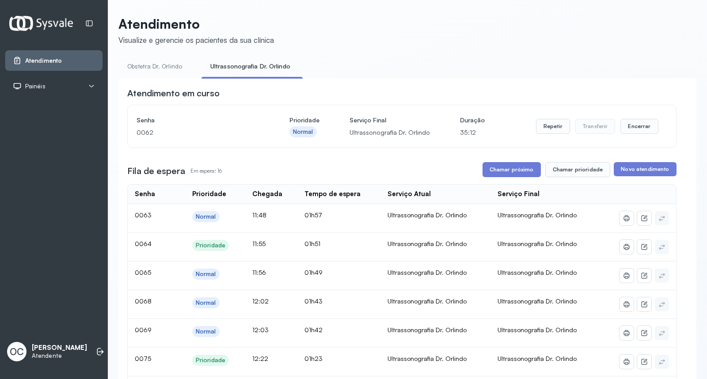
click at [142, 63] on link "Obstetra Dr. Orlindo" at bounding box center [154, 66] width 73 height 15
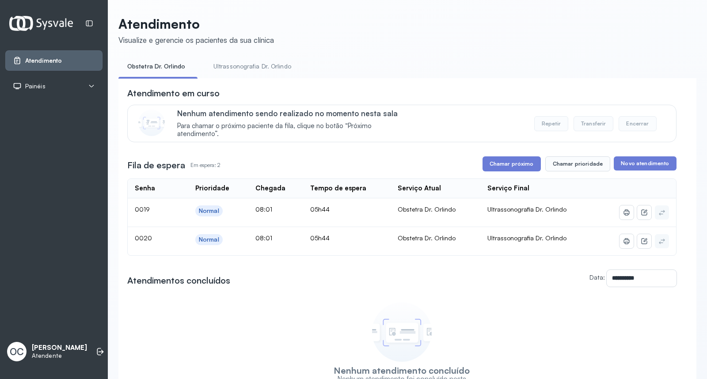
click at [234, 65] on link "Ultrassonografia Dr. Orlindo" at bounding box center [253, 66] width 96 height 15
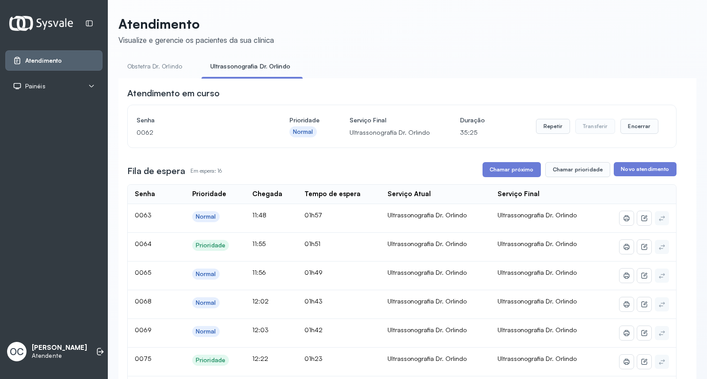
click at [130, 68] on link "Obstetra Dr. Orlindo" at bounding box center [154, 66] width 73 height 15
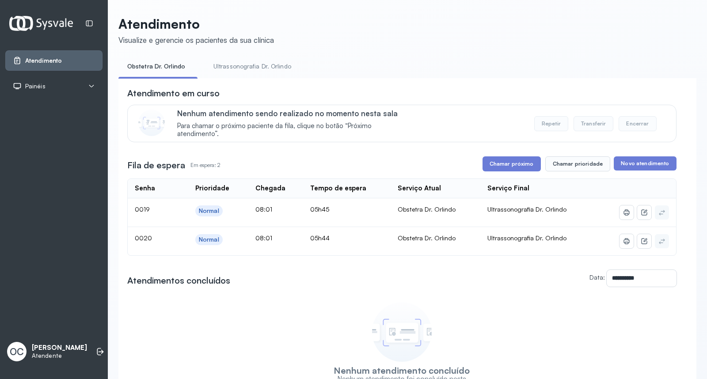
click at [252, 65] on link "Ultrassonografia Dr. Orlindo" at bounding box center [253, 66] width 96 height 15
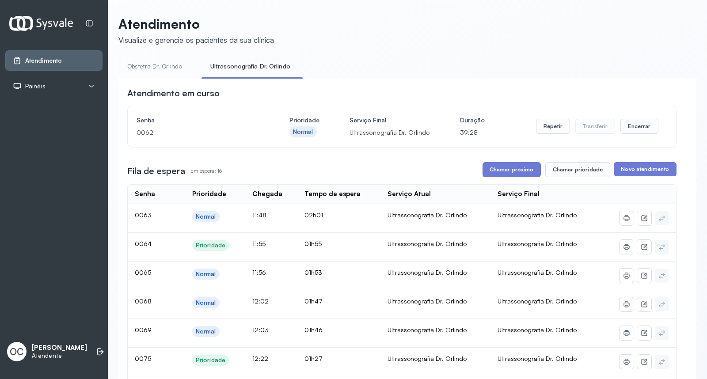
click at [170, 67] on link "Obstetra Dr. Orlindo" at bounding box center [154, 66] width 73 height 15
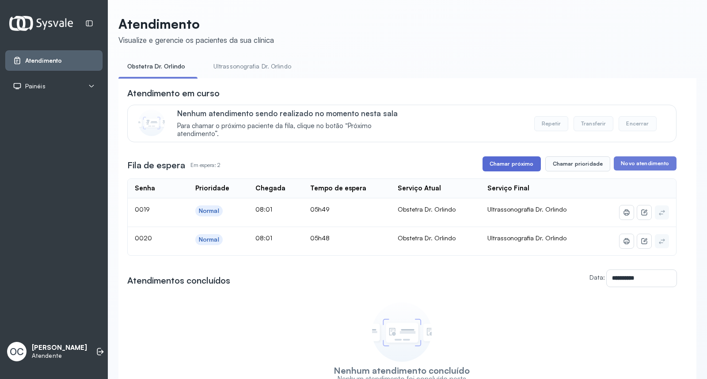
click at [505, 167] on button "Chamar próximo" at bounding box center [512, 164] width 58 height 15
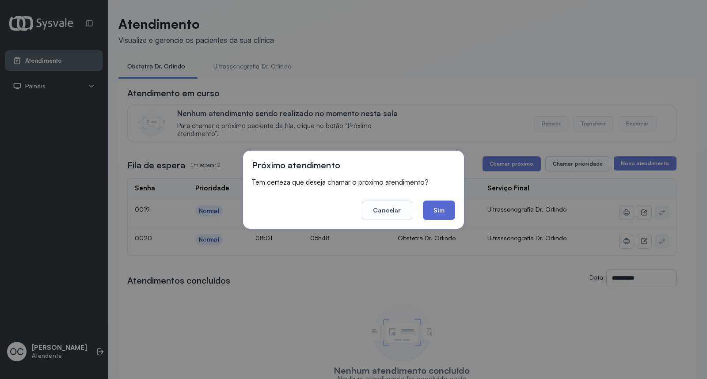
click at [434, 207] on button "Sim" at bounding box center [439, 210] width 32 height 19
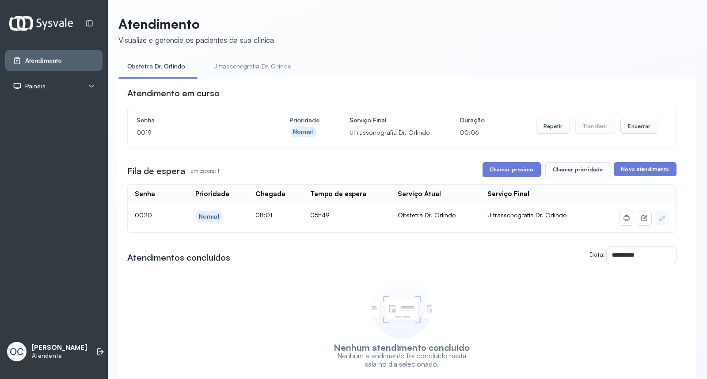
scroll to position [49, 0]
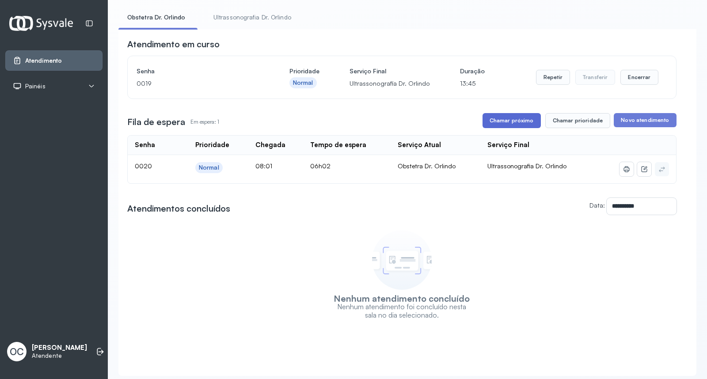
click at [516, 122] on button "Chamar próximo" at bounding box center [512, 120] width 58 height 15
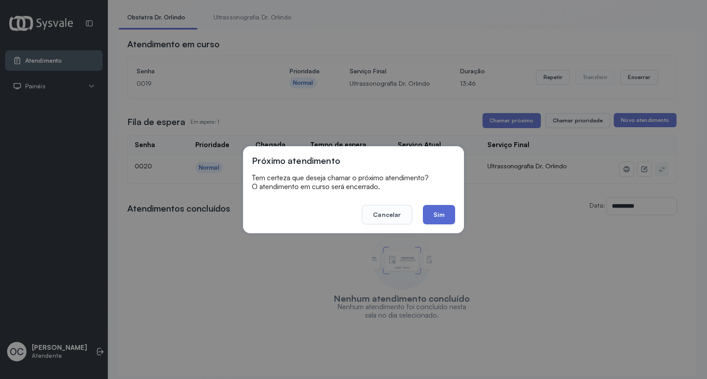
click at [445, 211] on button "Sim" at bounding box center [439, 214] width 32 height 19
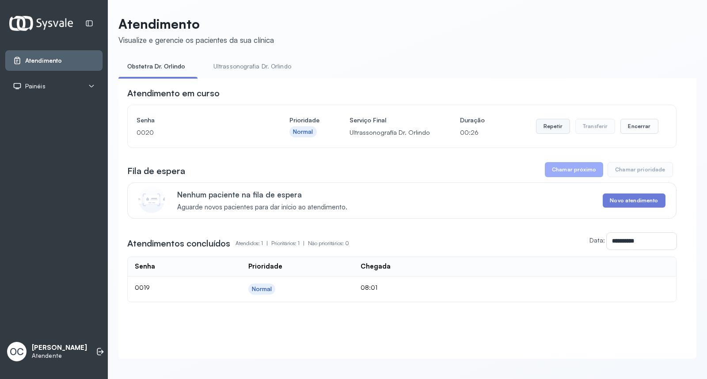
click at [549, 125] on button "Repetir" at bounding box center [553, 126] width 34 height 15
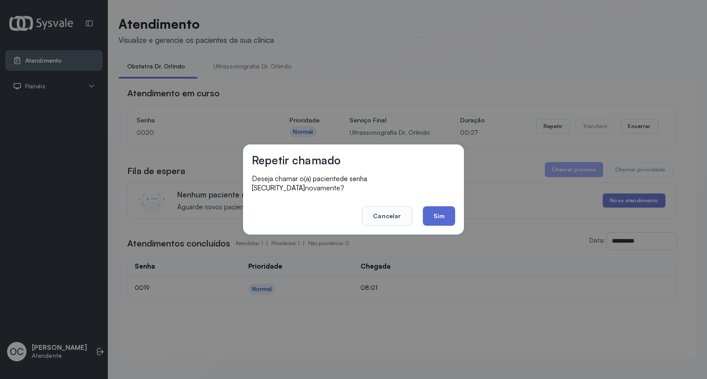
click at [449, 208] on button "Sim" at bounding box center [439, 215] width 32 height 19
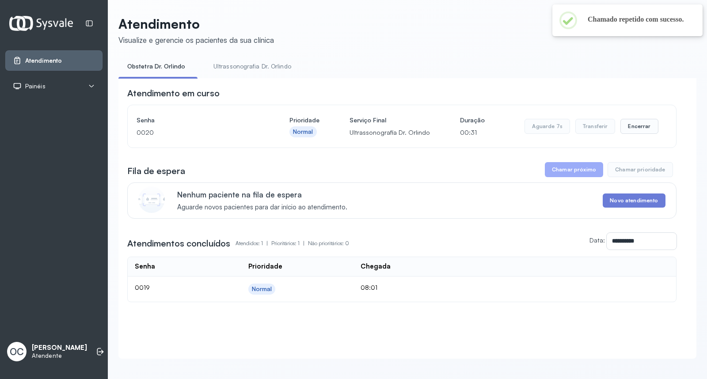
click at [249, 65] on link "Ultrassonografia Dr. Orlindo" at bounding box center [253, 66] width 96 height 15
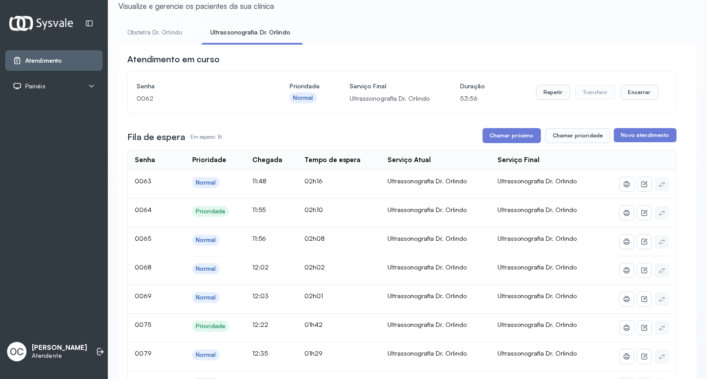
scroll to position [49, 0]
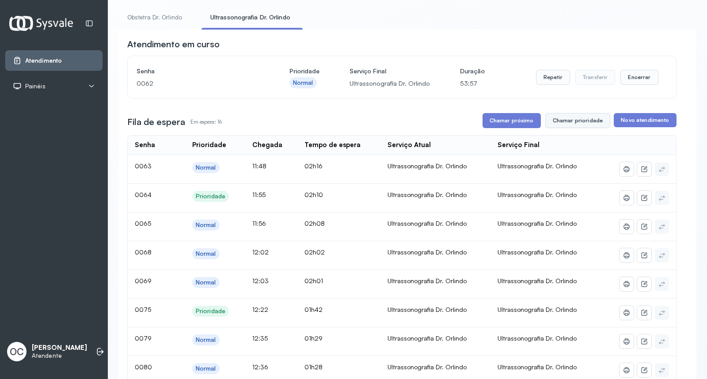
click at [569, 120] on button "Chamar prioridade" at bounding box center [578, 120] width 65 height 15
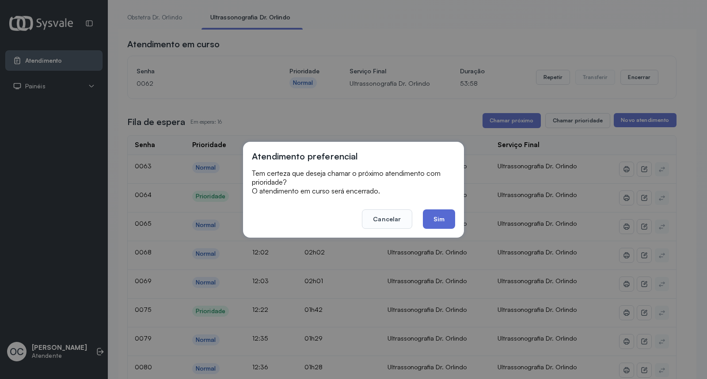
click at [439, 217] on button "Sim" at bounding box center [439, 219] width 32 height 19
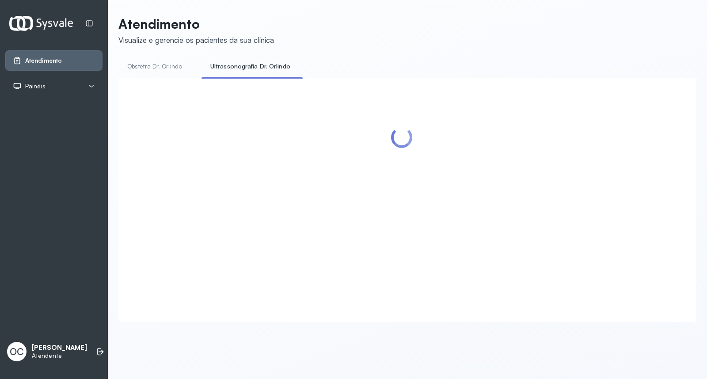
scroll to position [0, 0]
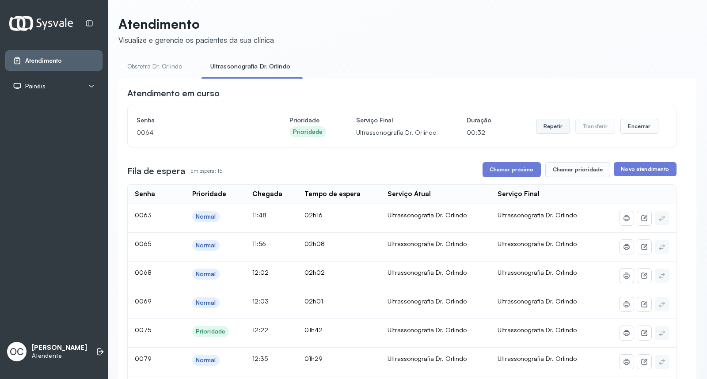
click at [546, 126] on button "Repetir" at bounding box center [553, 126] width 34 height 15
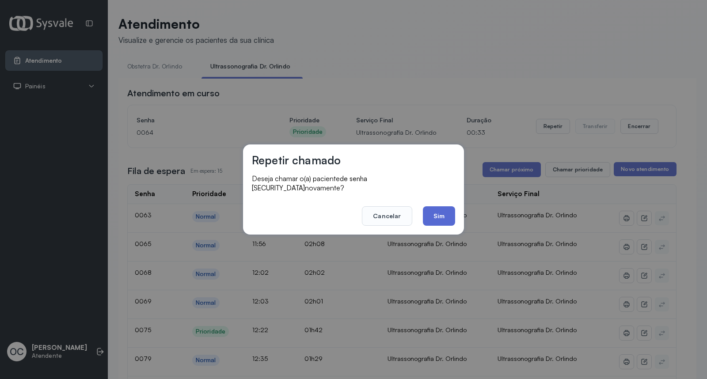
click at [447, 214] on button "Sim" at bounding box center [439, 215] width 32 height 19
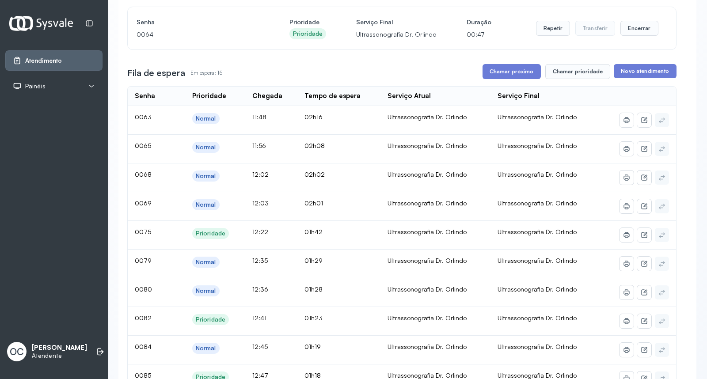
scroll to position [49, 0]
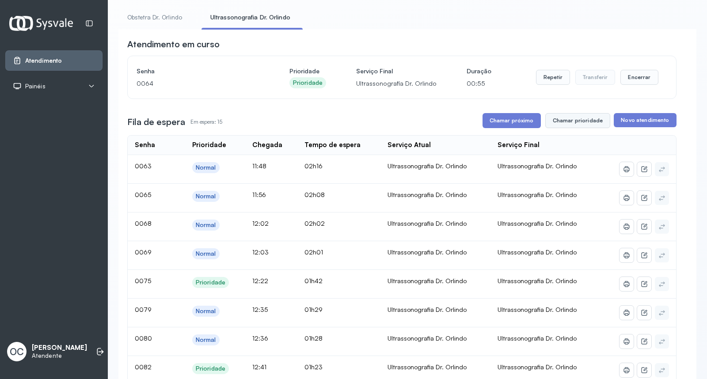
click at [577, 121] on button "Chamar prioridade" at bounding box center [578, 120] width 65 height 15
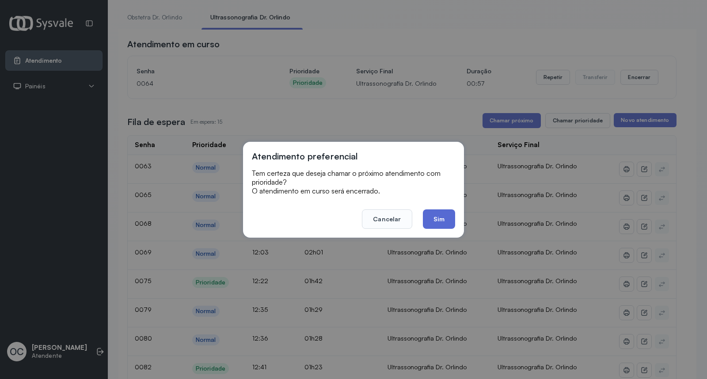
click at [439, 218] on button "Sim" at bounding box center [439, 219] width 32 height 19
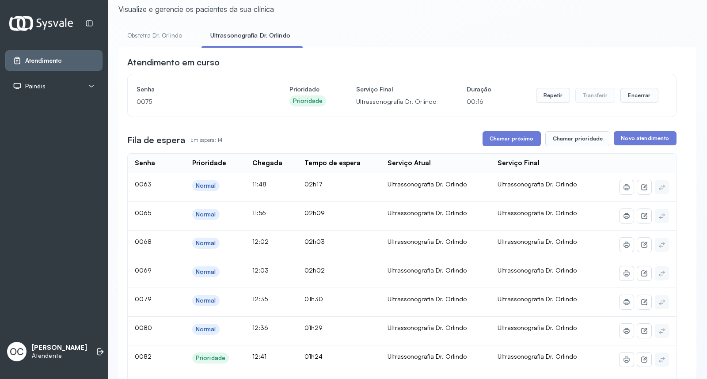
scroll to position [6, 0]
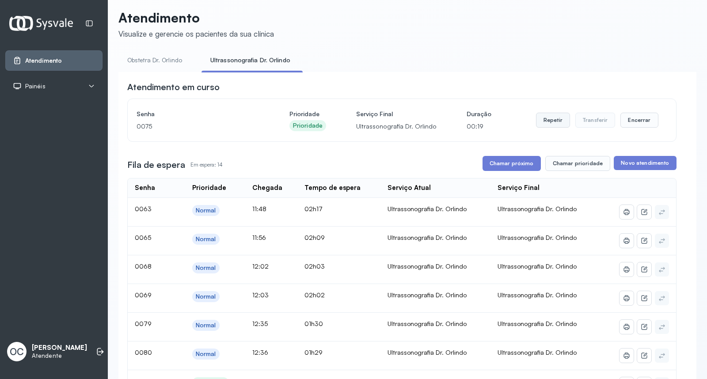
click at [548, 118] on button "Repetir" at bounding box center [553, 120] width 34 height 15
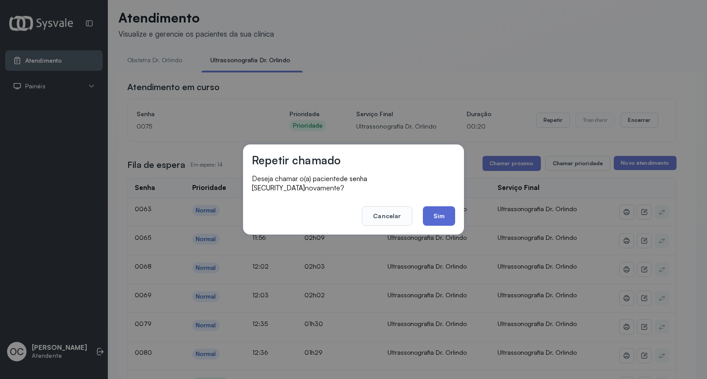
click at [434, 208] on button "Sim" at bounding box center [439, 215] width 32 height 19
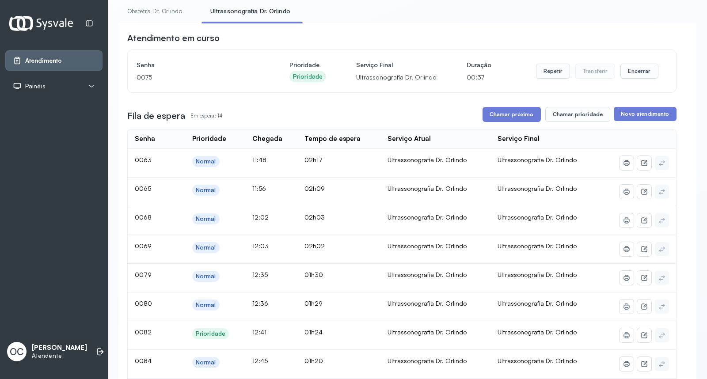
scroll to position [0, 0]
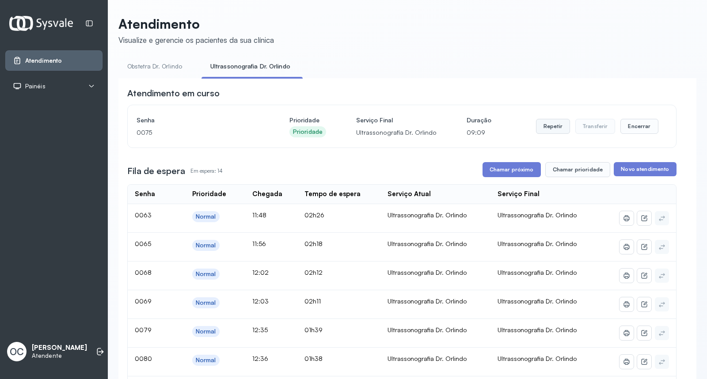
click at [537, 123] on button "Repetir" at bounding box center [553, 126] width 34 height 15
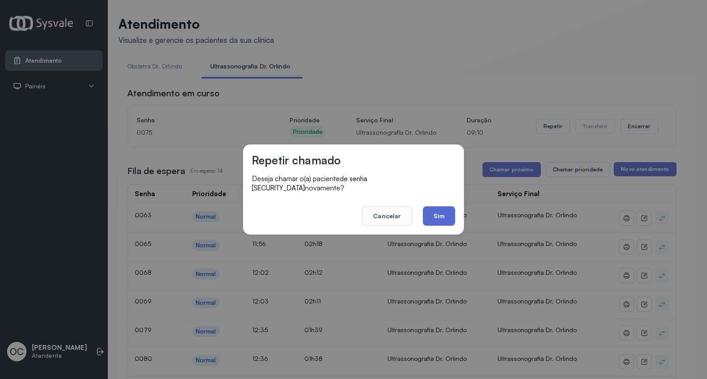
click at [430, 208] on button "Sim" at bounding box center [439, 215] width 32 height 19
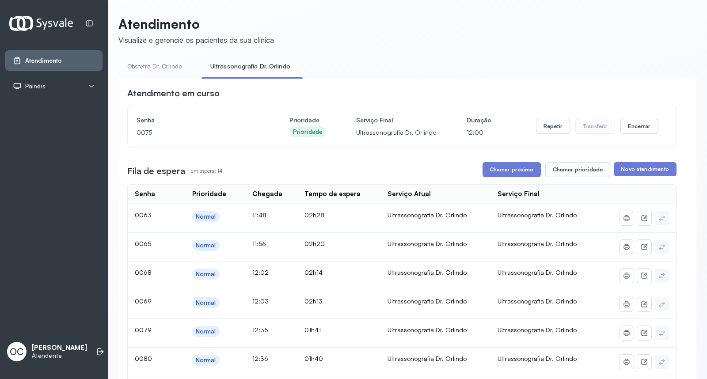
click at [138, 67] on link "Obstetra Dr. Orlindo" at bounding box center [154, 66] width 73 height 15
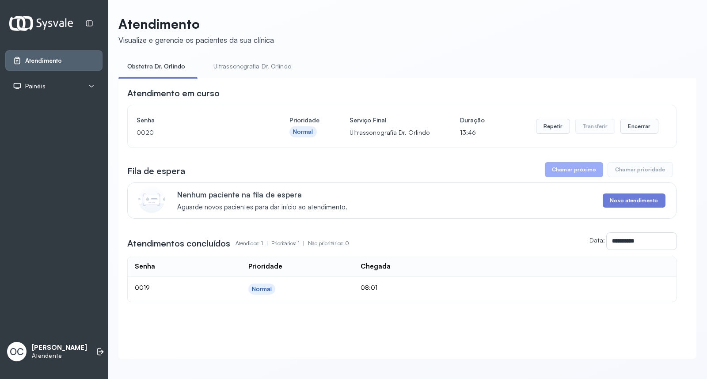
click at [248, 65] on link "Ultrassonografia Dr. Orlindo" at bounding box center [253, 66] width 96 height 15
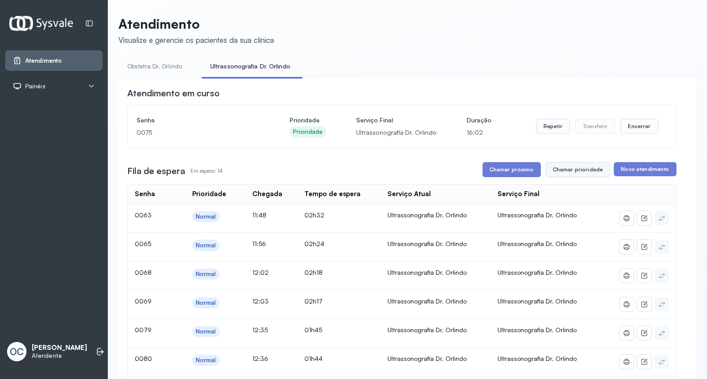
click at [571, 173] on button "Chamar prioridade" at bounding box center [578, 169] width 65 height 15
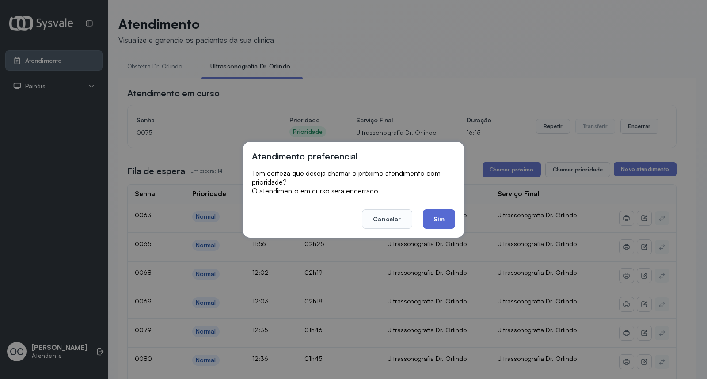
click at [434, 215] on button "Sim" at bounding box center [439, 219] width 32 height 19
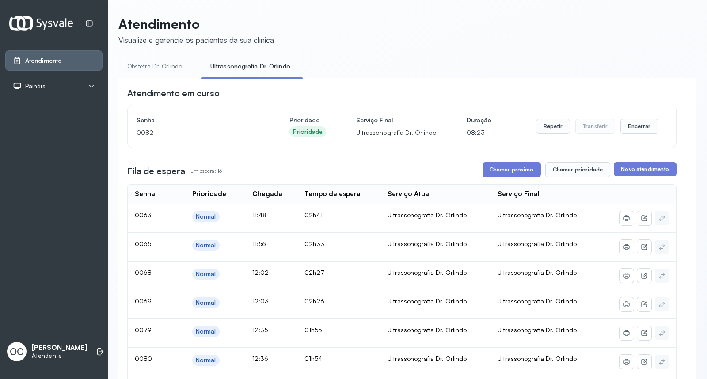
scroll to position [101, 0]
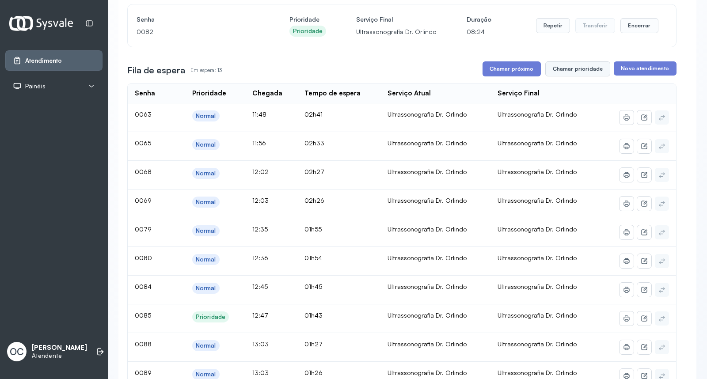
click at [585, 72] on button "Chamar prioridade" at bounding box center [578, 68] width 65 height 15
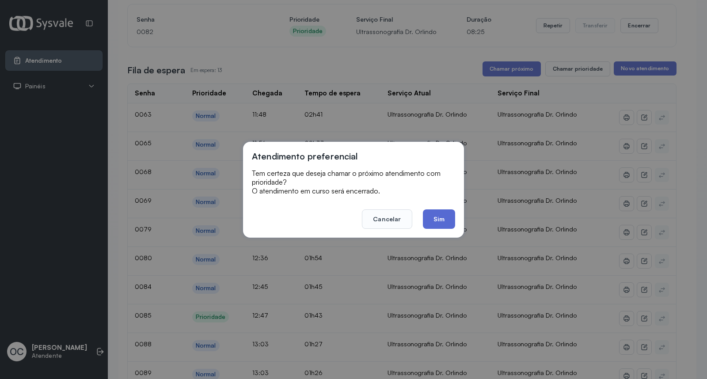
click at [441, 214] on button "Sim" at bounding box center [439, 219] width 32 height 19
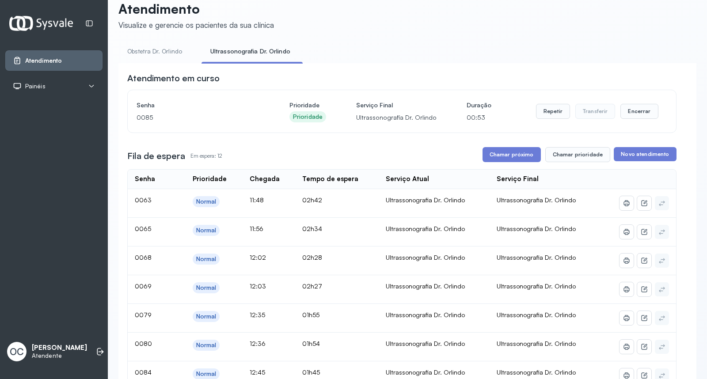
scroll to position [0, 0]
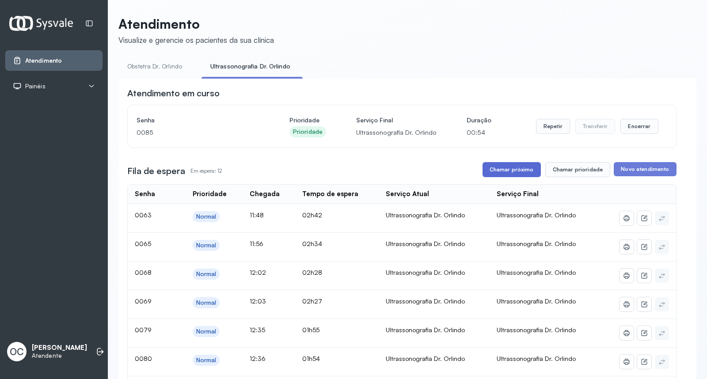
click at [513, 170] on button "Chamar próximo" at bounding box center [512, 169] width 58 height 15
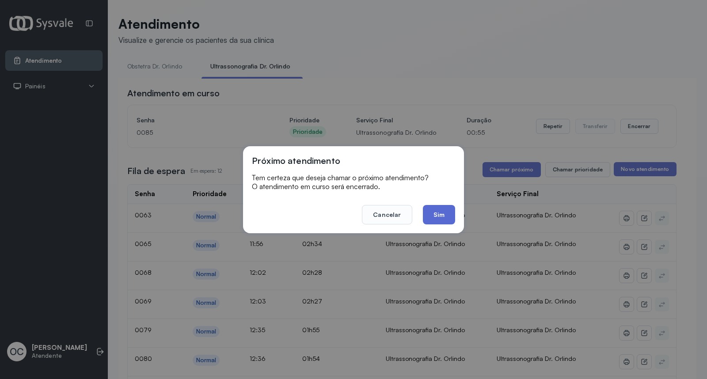
click at [439, 207] on button "Sim" at bounding box center [439, 214] width 32 height 19
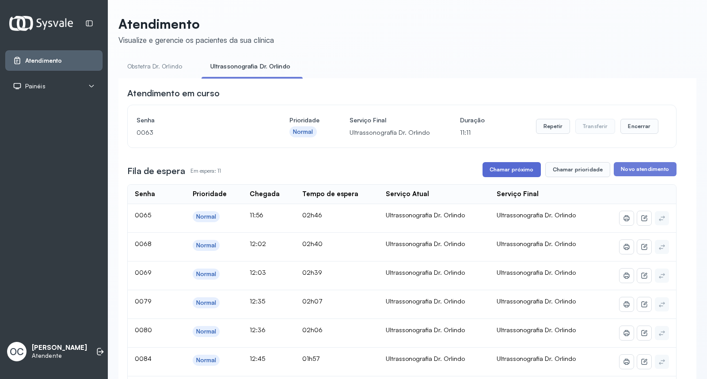
click at [511, 170] on button "Chamar próximo" at bounding box center [512, 169] width 58 height 15
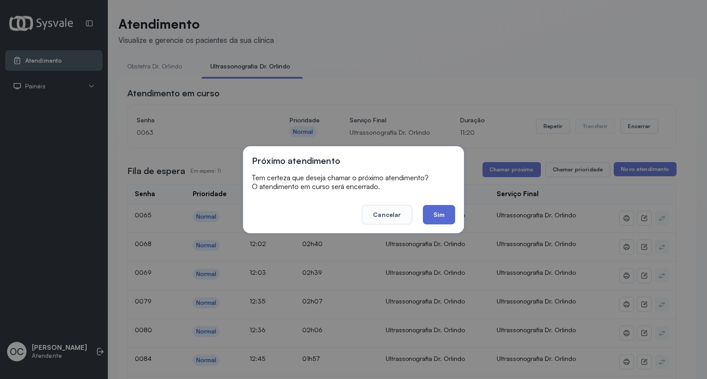
click at [436, 214] on button "Sim" at bounding box center [439, 214] width 32 height 19
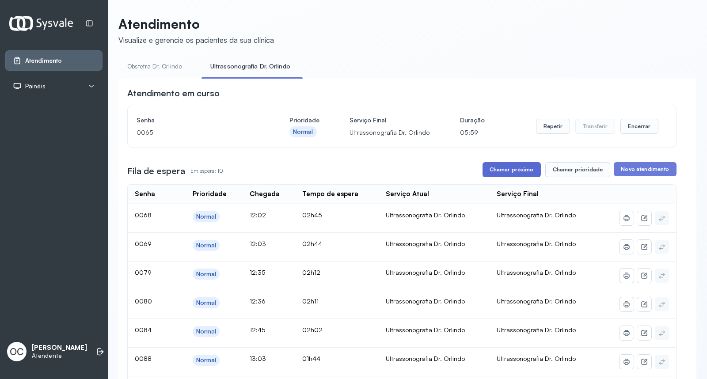
click at [494, 167] on button "Chamar próximo" at bounding box center [512, 169] width 58 height 15
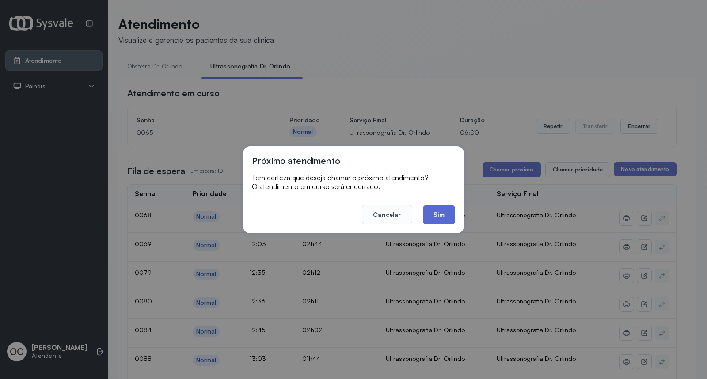
click at [436, 211] on button "Sim" at bounding box center [439, 214] width 32 height 19
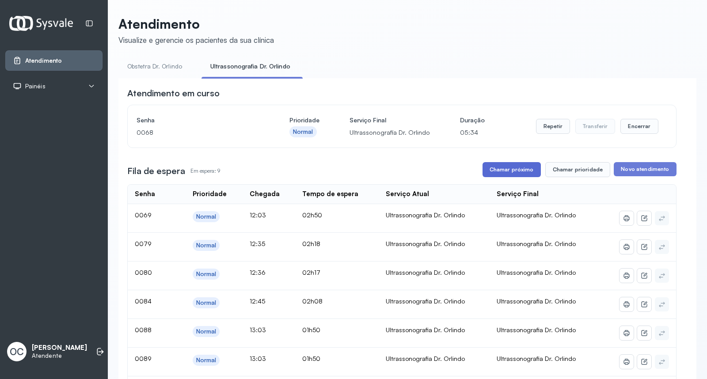
click at [513, 170] on button "Chamar próximo" at bounding box center [512, 169] width 58 height 15
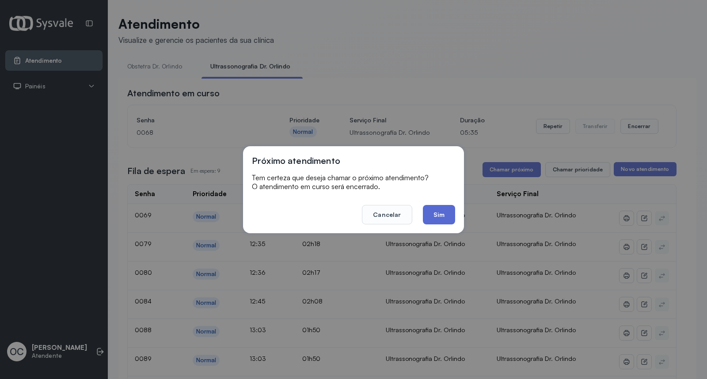
click at [442, 218] on button "Sim" at bounding box center [439, 214] width 32 height 19
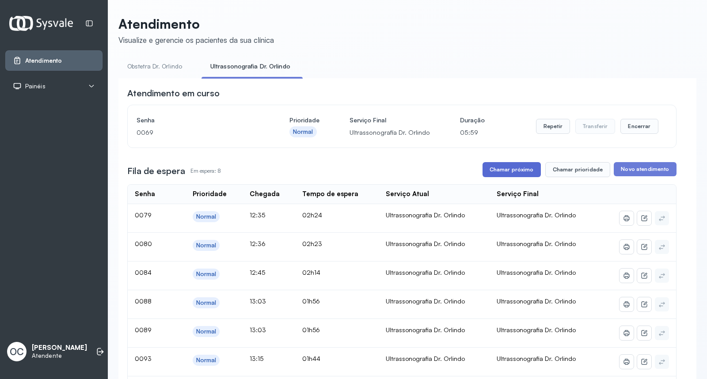
click at [514, 171] on button "Chamar próximo" at bounding box center [512, 169] width 58 height 15
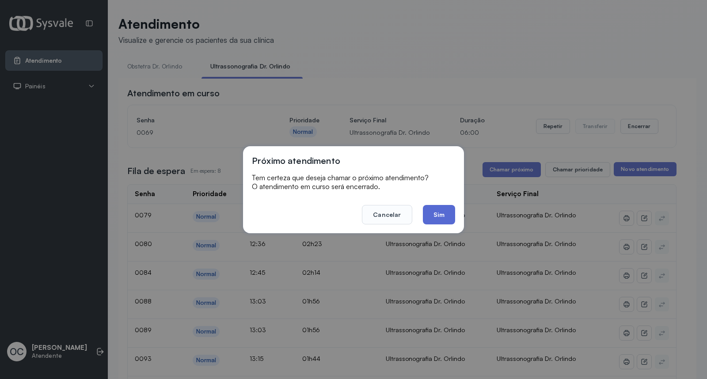
click at [439, 216] on button "Sim" at bounding box center [439, 214] width 32 height 19
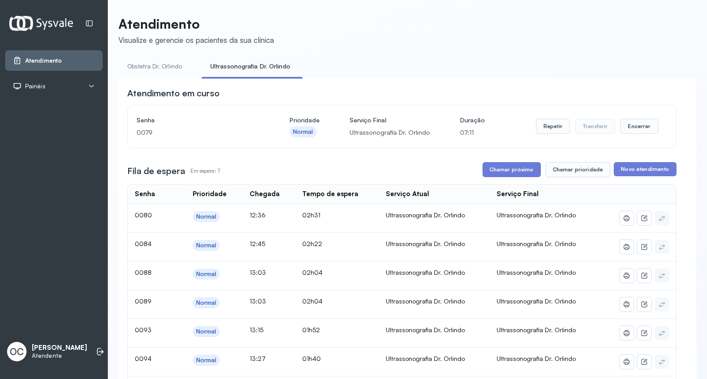
click at [496, 166] on button "Chamar próximo" at bounding box center [512, 169] width 58 height 15
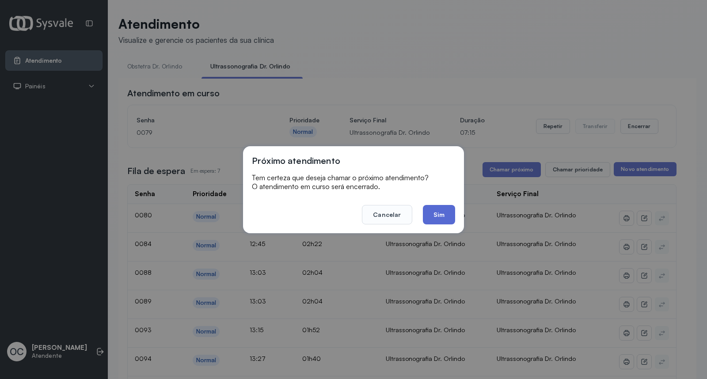
click at [440, 210] on button "Sim" at bounding box center [439, 214] width 32 height 19
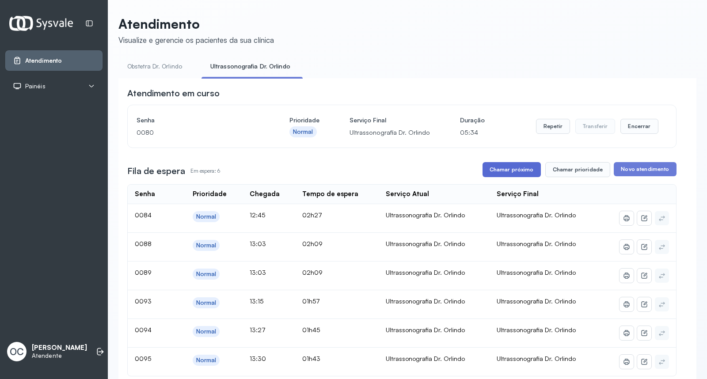
click at [520, 169] on button "Chamar próximo" at bounding box center [512, 169] width 58 height 15
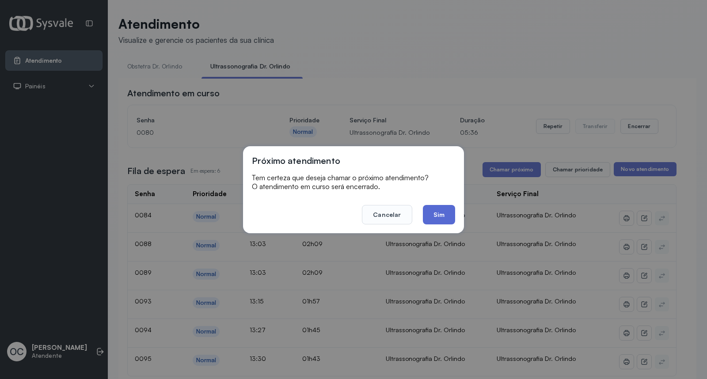
click at [441, 218] on button "Sim" at bounding box center [439, 214] width 32 height 19
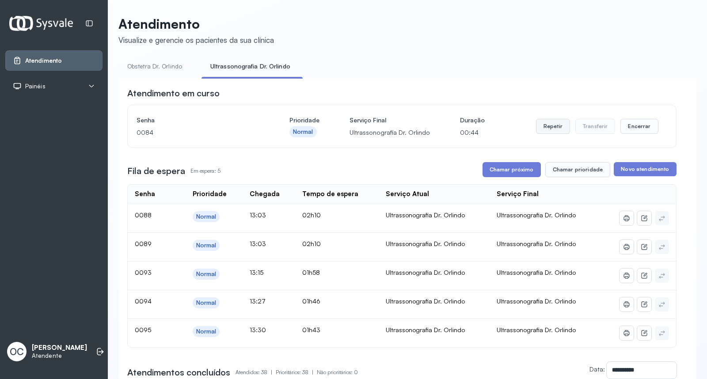
click at [556, 124] on button "Repetir" at bounding box center [553, 126] width 34 height 15
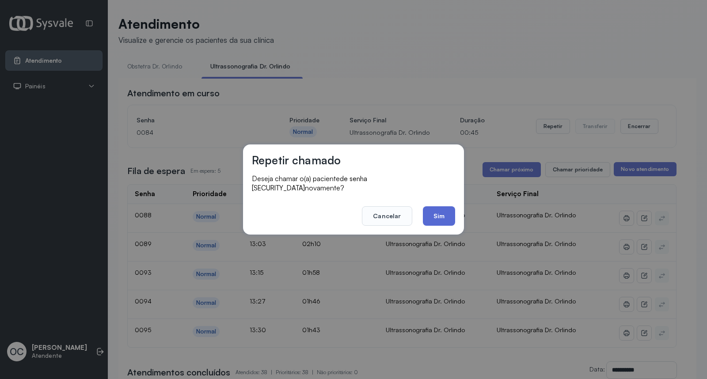
click at [436, 210] on button "Sim" at bounding box center [439, 215] width 32 height 19
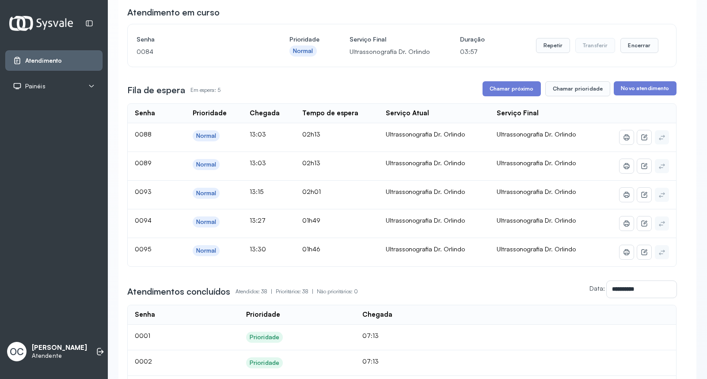
scroll to position [98, 0]
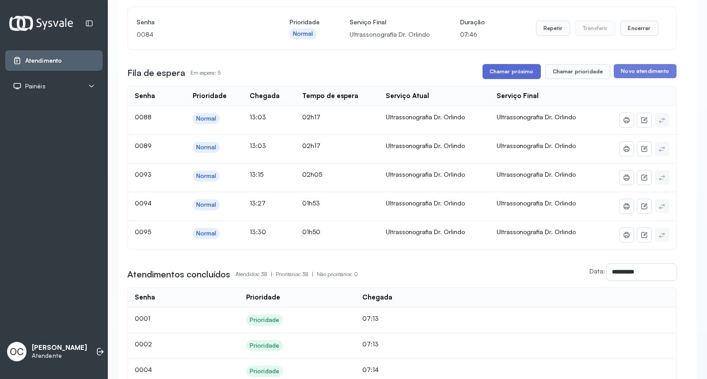
click at [510, 72] on button "Chamar próximo" at bounding box center [512, 71] width 58 height 15
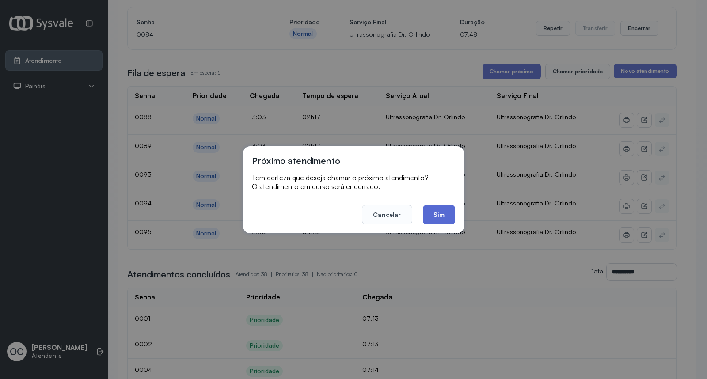
click at [443, 215] on button "Sim" at bounding box center [439, 214] width 32 height 19
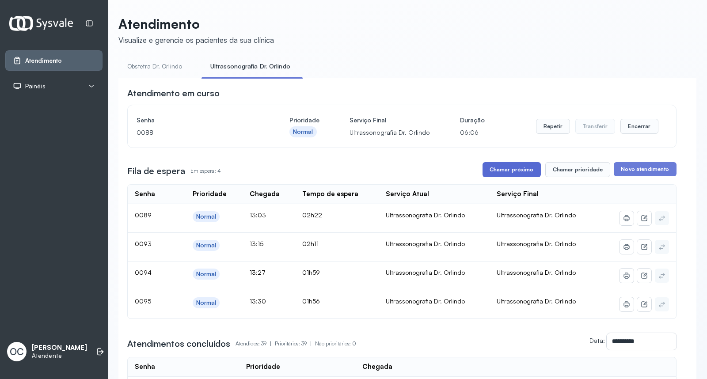
click at [497, 169] on button "Chamar próximo" at bounding box center [512, 169] width 58 height 15
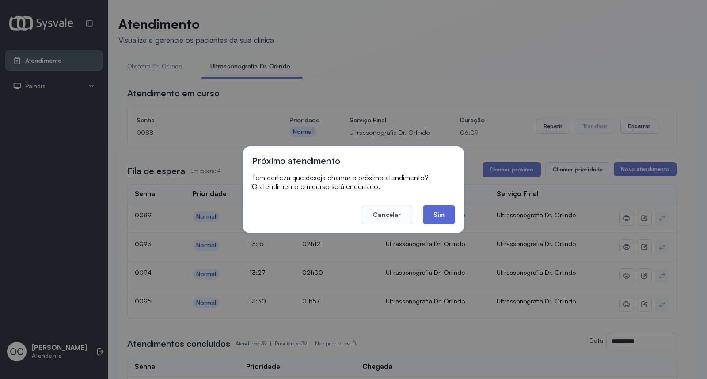
click at [441, 217] on button "Sim" at bounding box center [439, 214] width 32 height 19
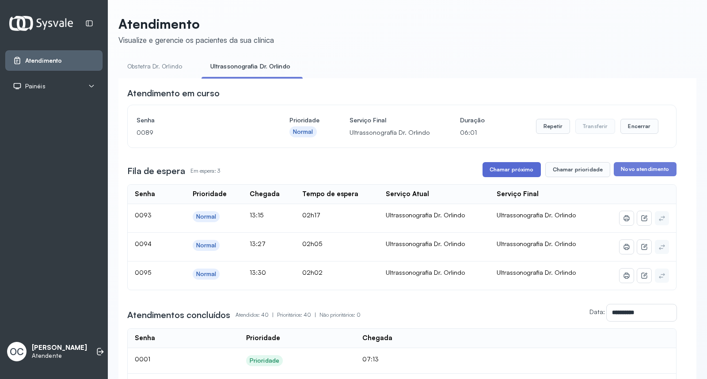
click at [502, 171] on button "Chamar próximo" at bounding box center [512, 169] width 58 height 15
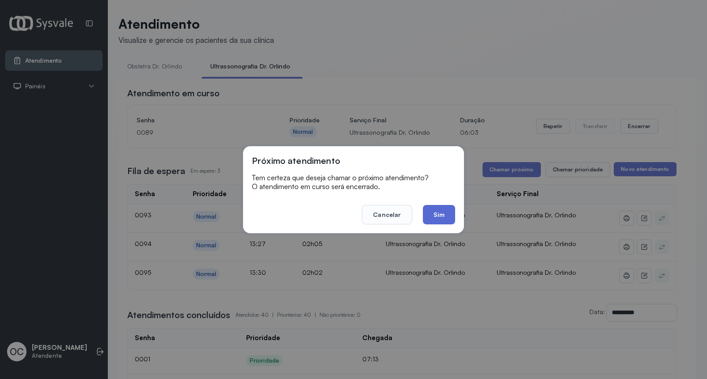
click at [439, 218] on button "Sim" at bounding box center [439, 214] width 32 height 19
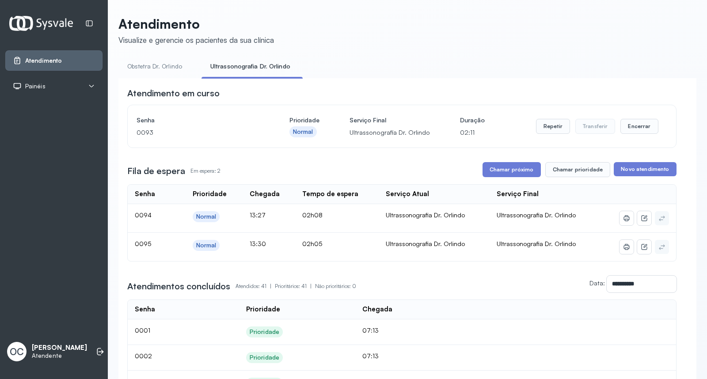
click at [165, 71] on link "Obstetra Dr. Orlindo" at bounding box center [154, 66] width 73 height 15
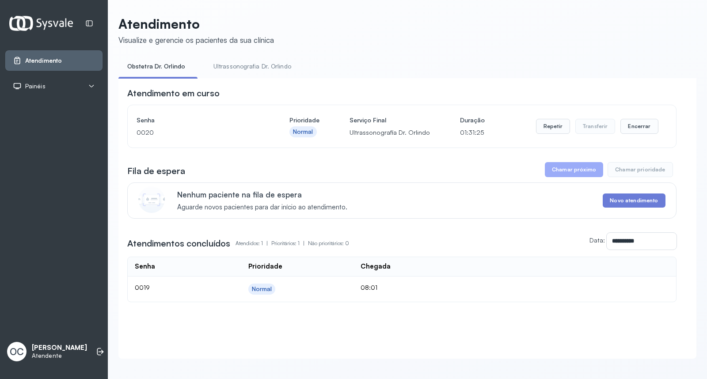
click at [233, 67] on link "Ultrassonografia Dr. Orlindo" at bounding box center [253, 66] width 96 height 15
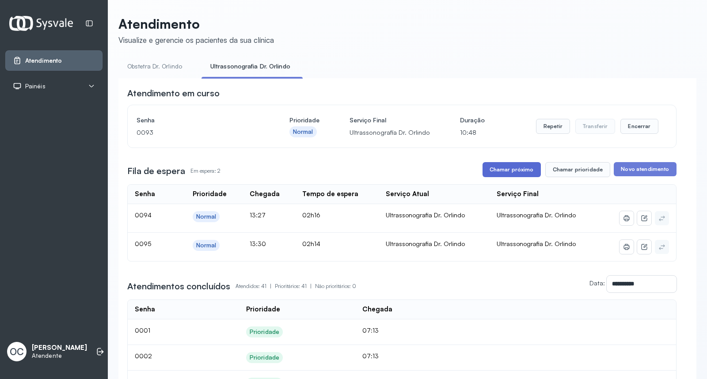
click at [491, 171] on button "Chamar próximo" at bounding box center [512, 169] width 58 height 15
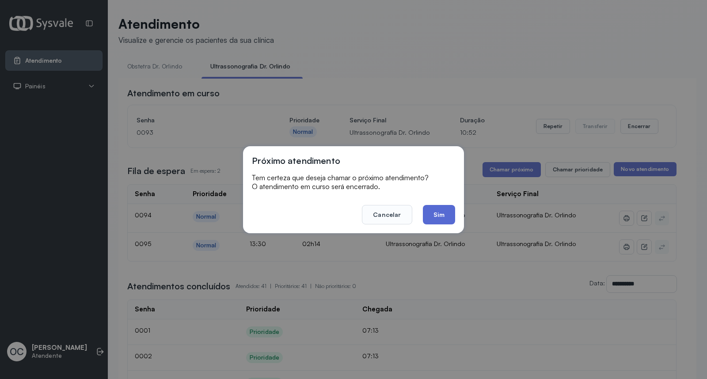
click at [440, 211] on button "Sim" at bounding box center [439, 214] width 32 height 19
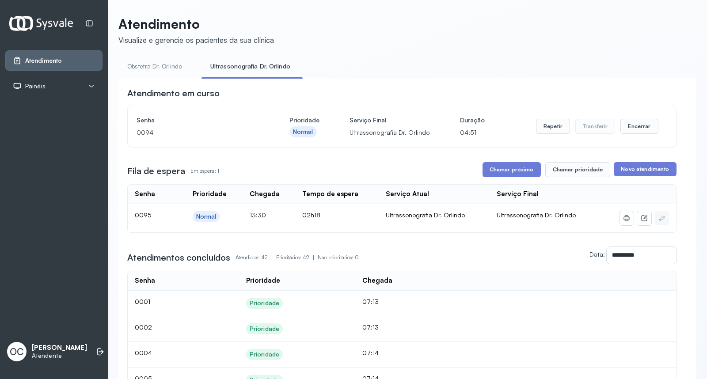
click at [170, 69] on link "Obstetra Dr. Orlindo" at bounding box center [154, 66] width 73 height 15
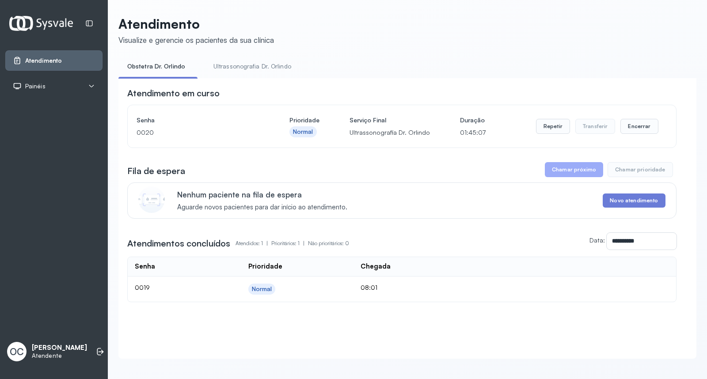
click at [264, 63] on link "Ultrassonografia Dr. Orlindo" at bounding box center [253, 66] width 96 height 15
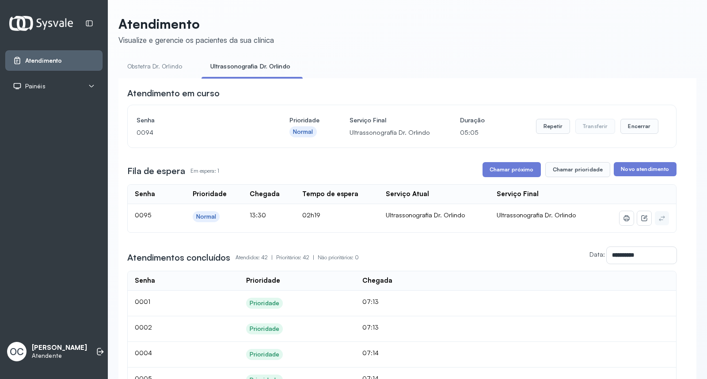
scroll to position [49, 0]
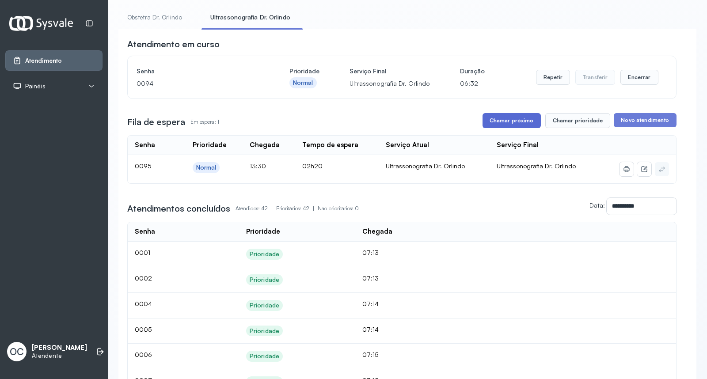
click at [504, 122] on button "Chamar próximo" at bounding box center [512, 120] width 58 height 15
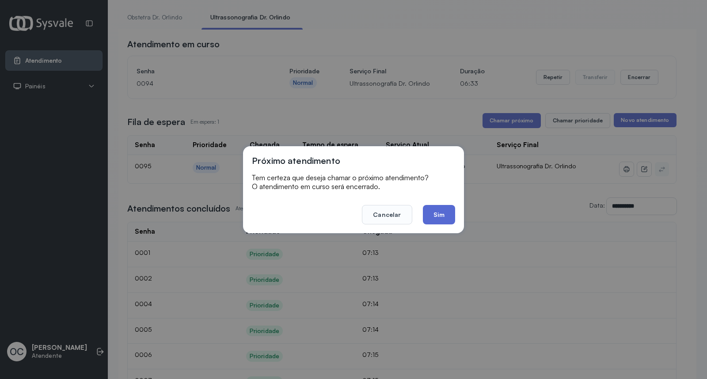
click at [444, 213] on button "Sim" at bounding box center [439, 214] width 32 height 19
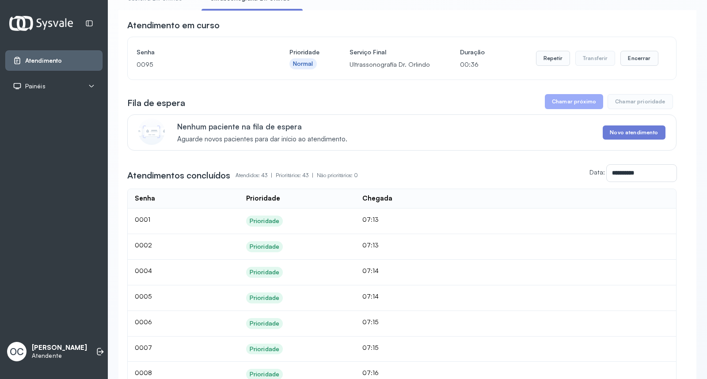
scroll to position [0, 0]
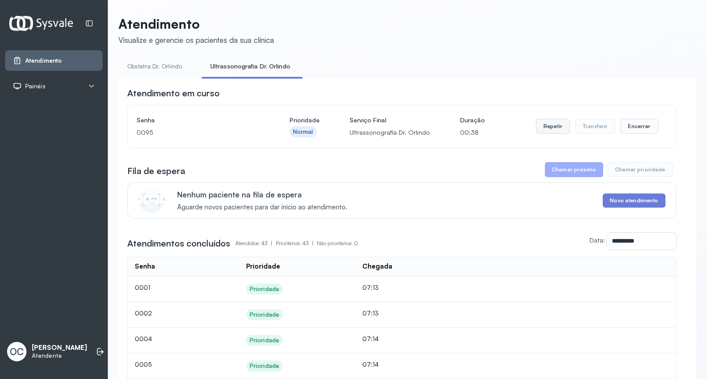
click at [546, 126] on button "Repetir" at bounding box center [553, 126] width 34 height 15
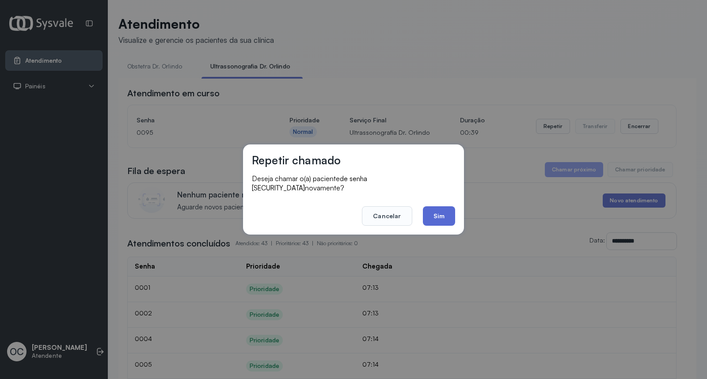
click at [443, 208] on button "Sim" at bounding box center [439, 215] width 32 height 19
